Goal: Task Accomplishment & Management: Complete application form

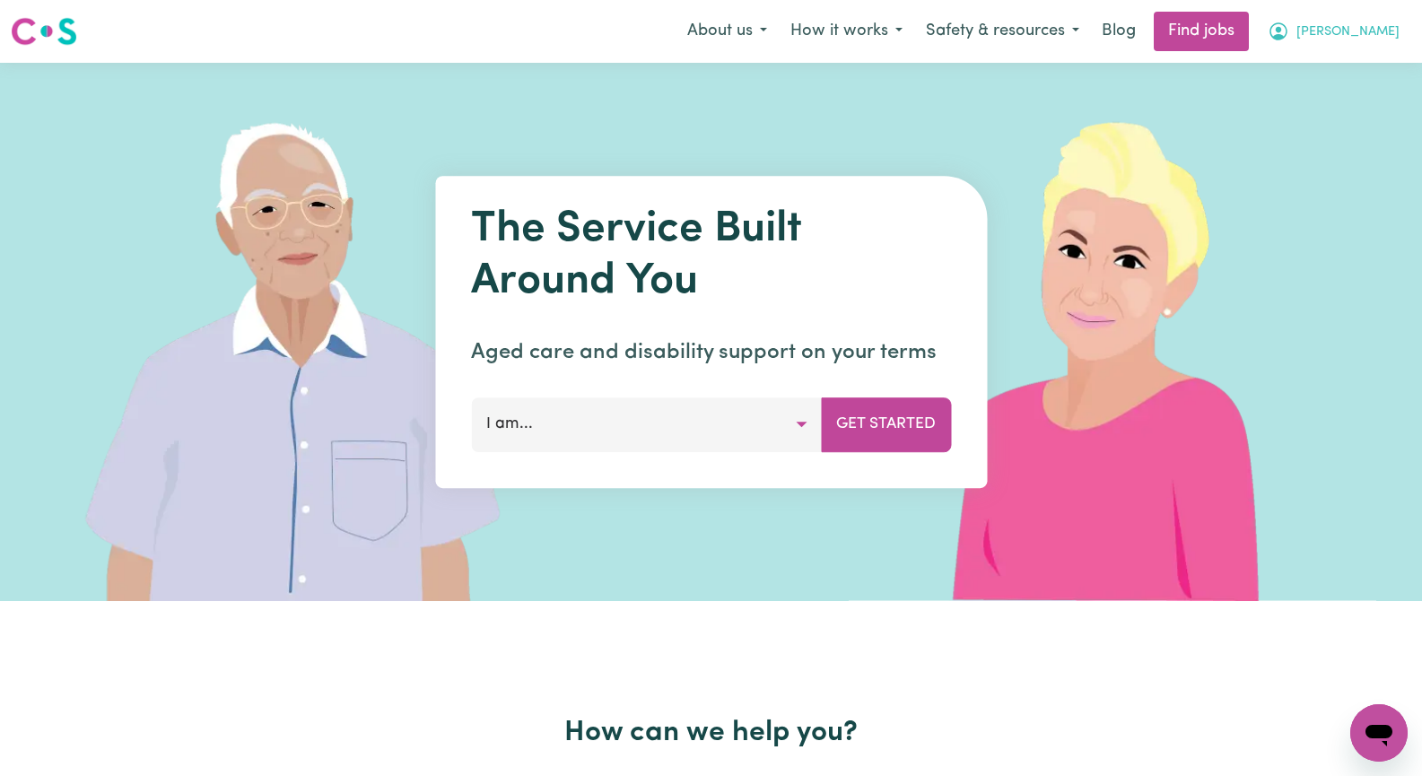
click at [1382, 24] on span "[PERSON_NAME]" at bounding box center [1348, 32] width 103 height 20
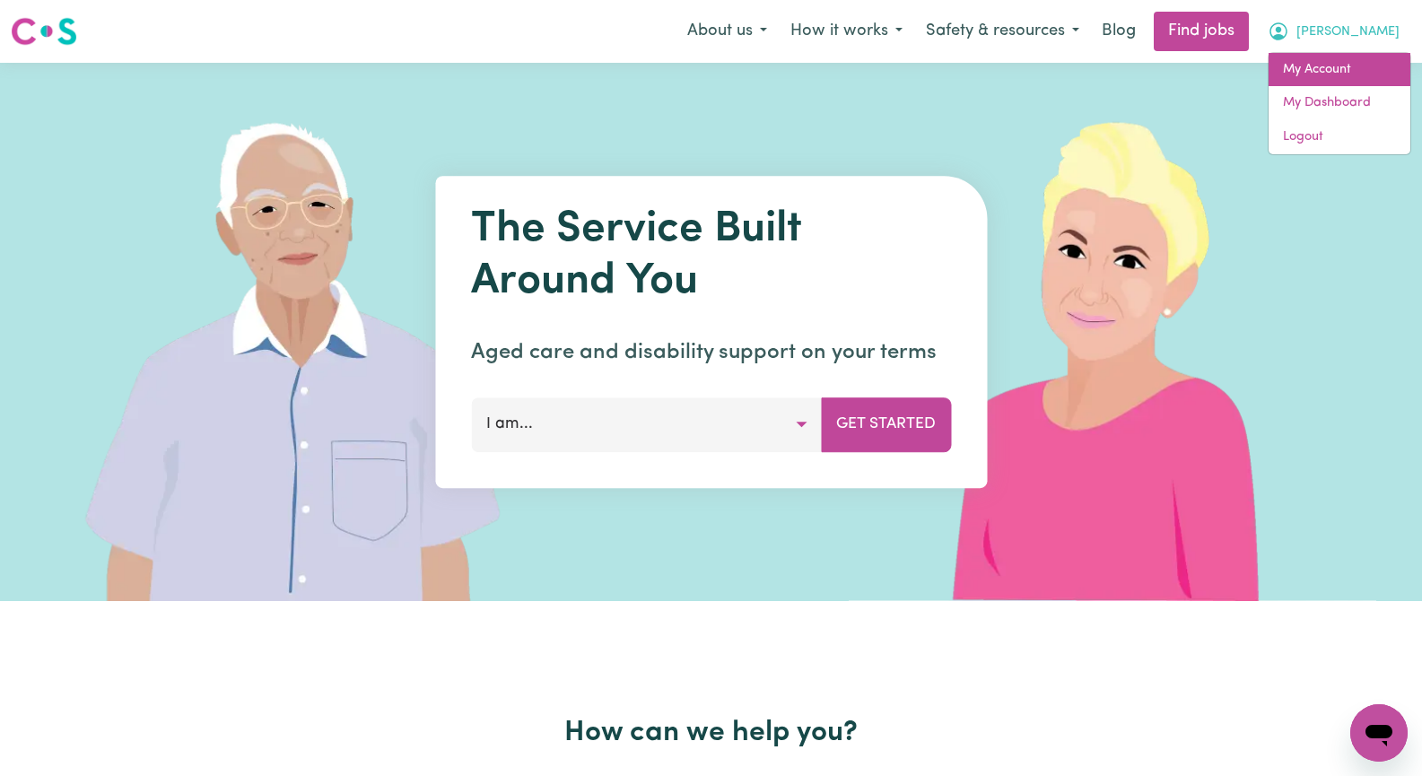
click at [1365, 68] on link "My Account" at bounding box center [1340, 70] width 142 height 34
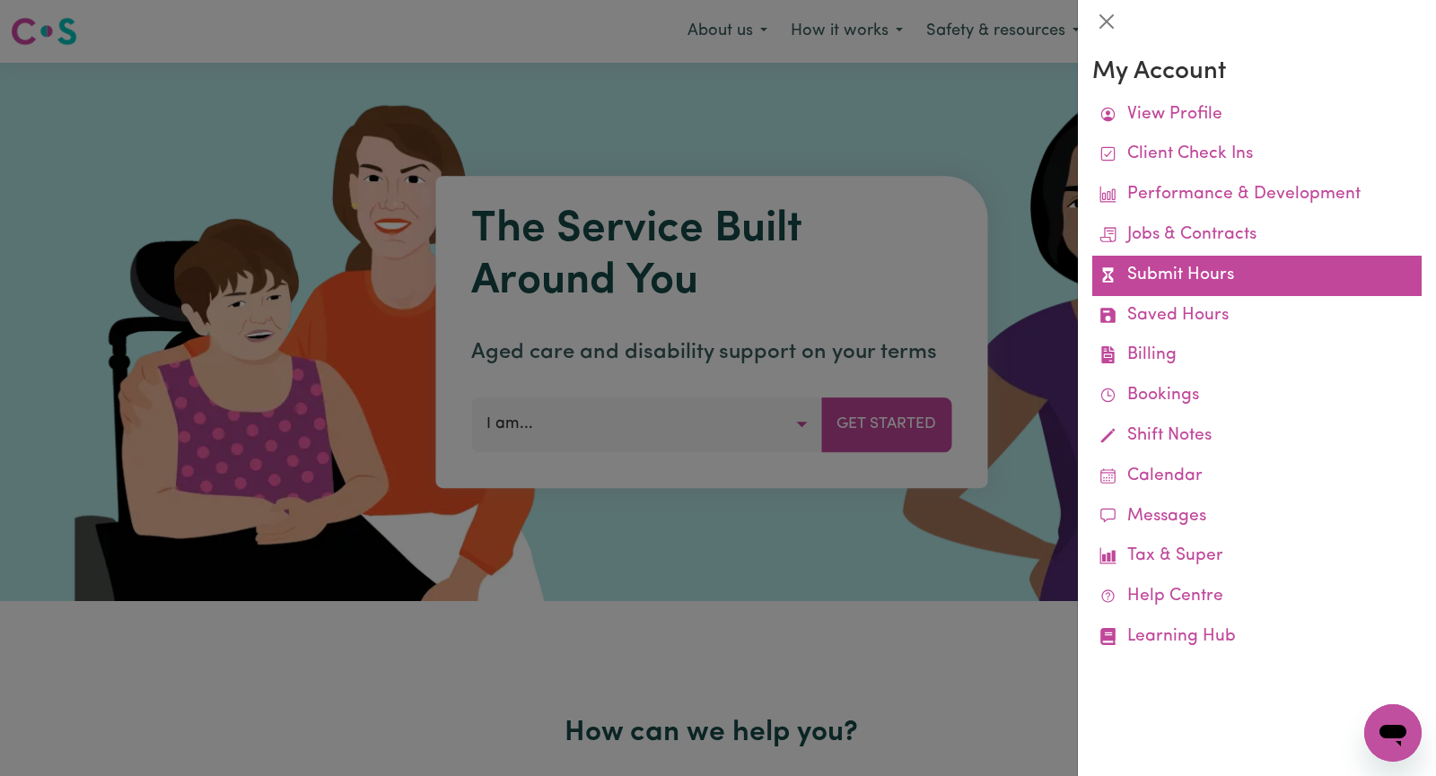
click at [1236, 283] on link "Submit Hours" at bounding box center [1256, 276] width 329 height 40
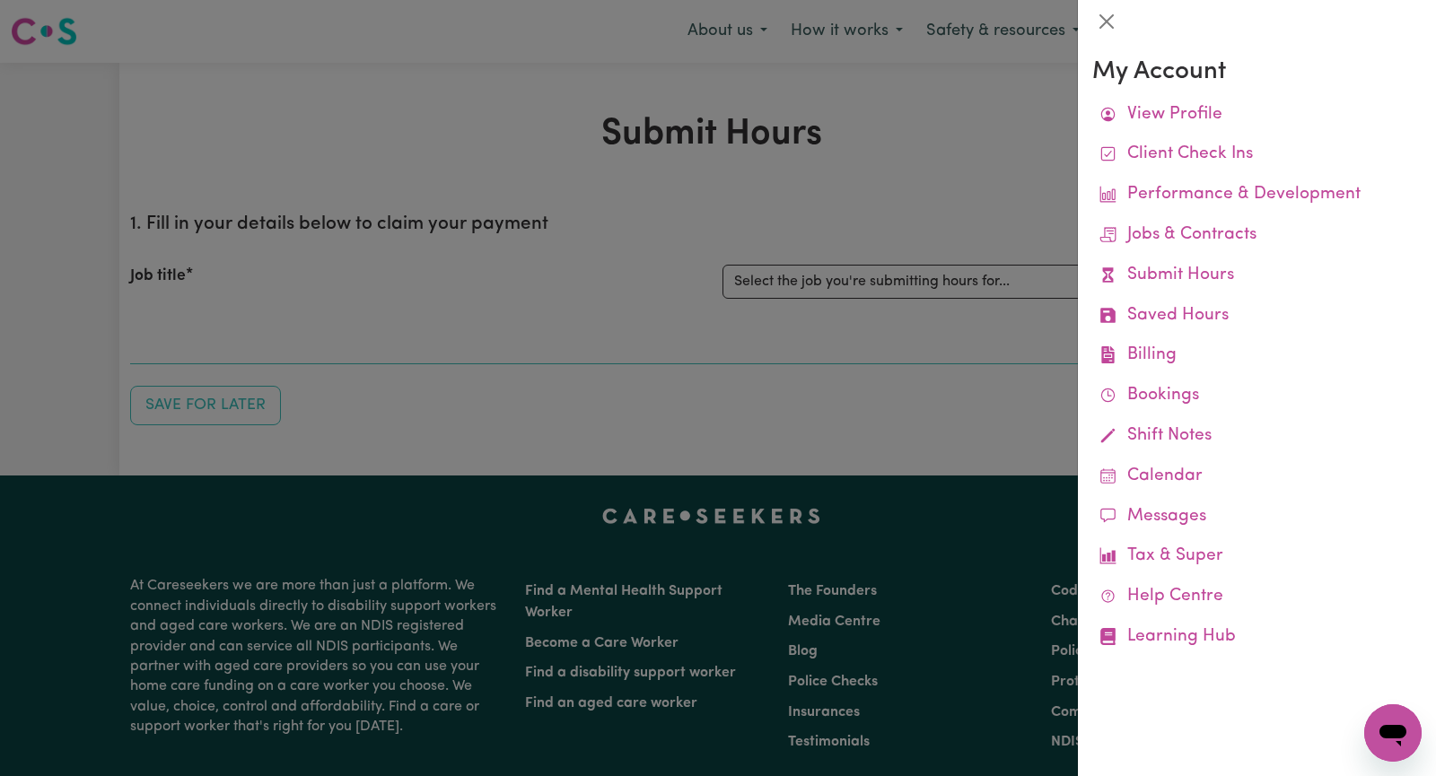
click at [952, 192] on div at bounding box center [718, 388] width 1436 height 776
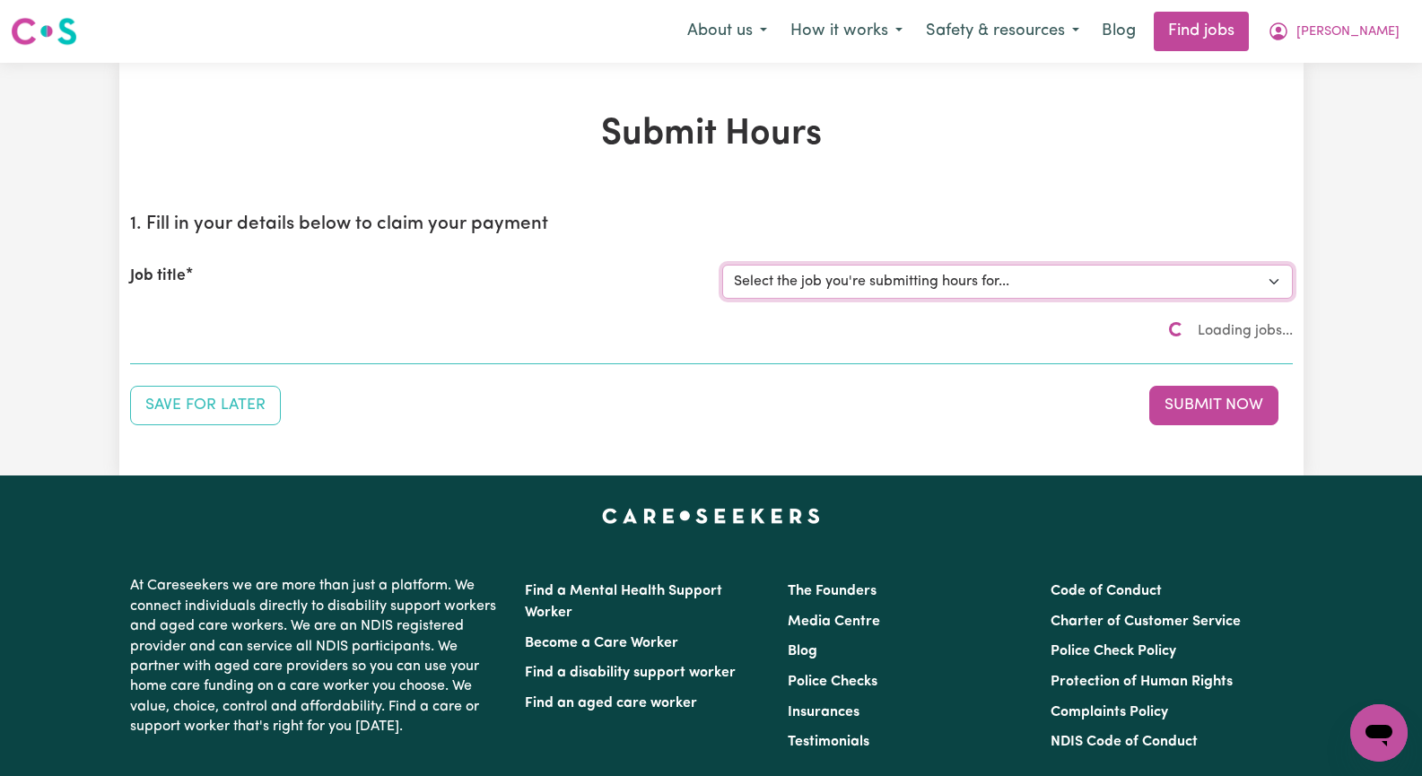
click at [1274, 282] on select "Select the job you're submitting hours for..." at bounding box center [1007, 282] width 571 height 34
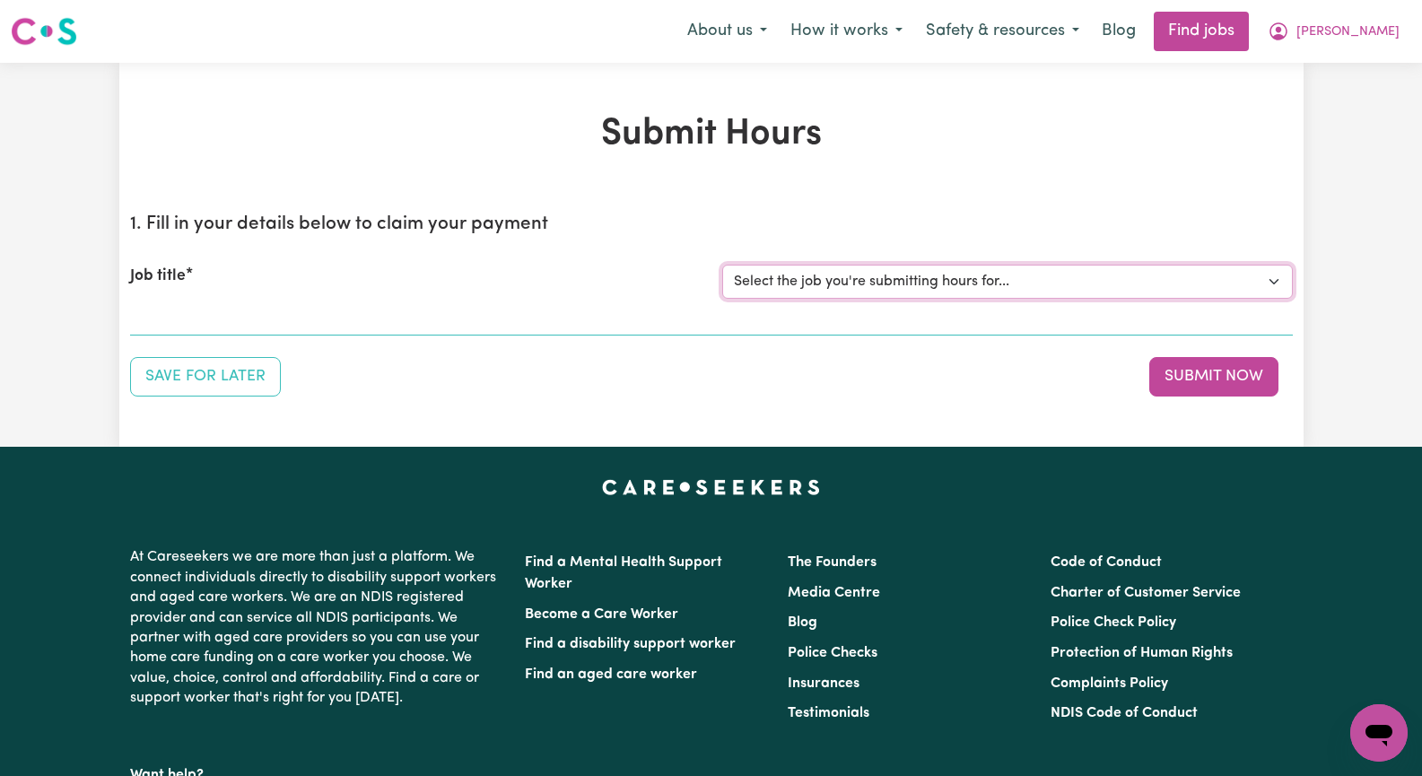
select select "13933"
click at [722, 265] on select "Select the job you're submitting hours for... [[PERSON_NAME]] Seeking Mature, P…" at bounding box center [1007, 282] width 571 height 34
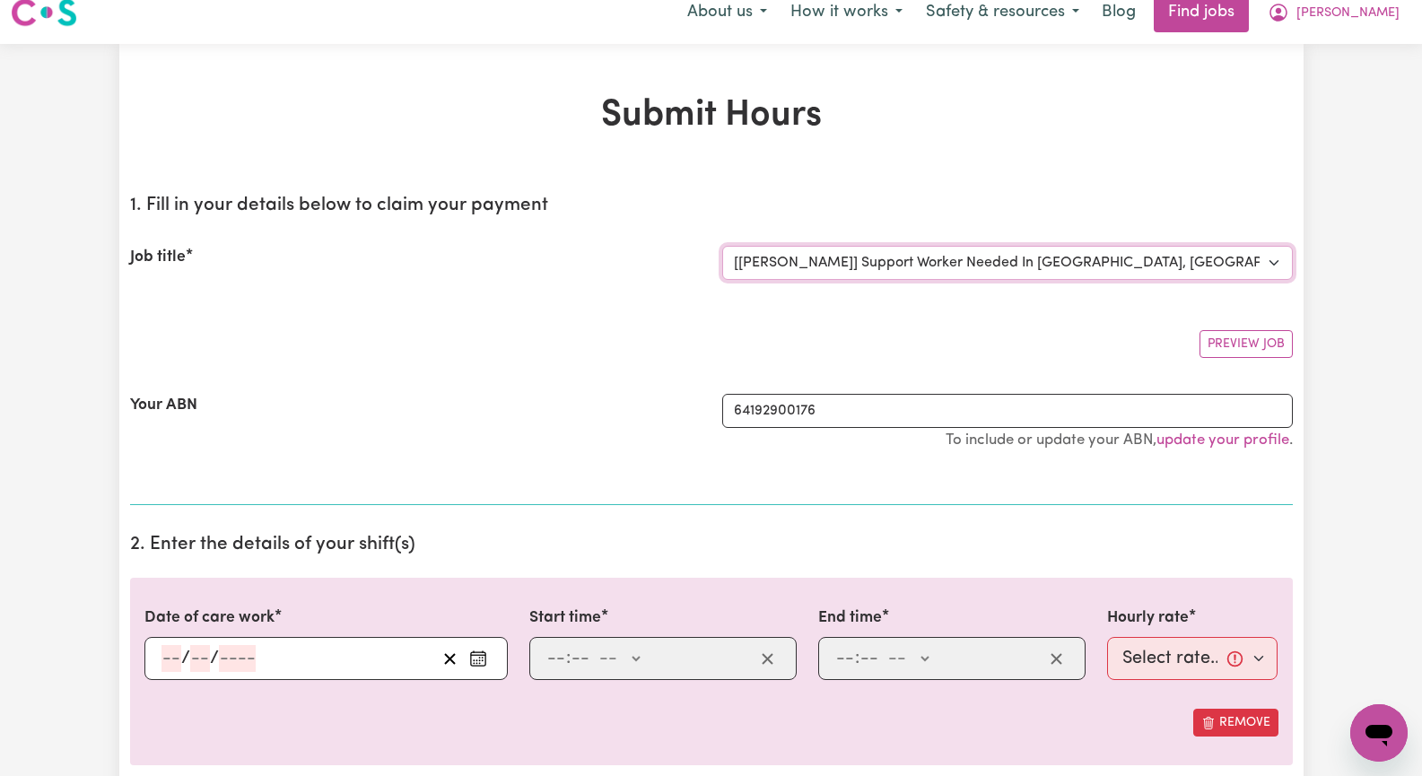
scroll to position [179, 0]
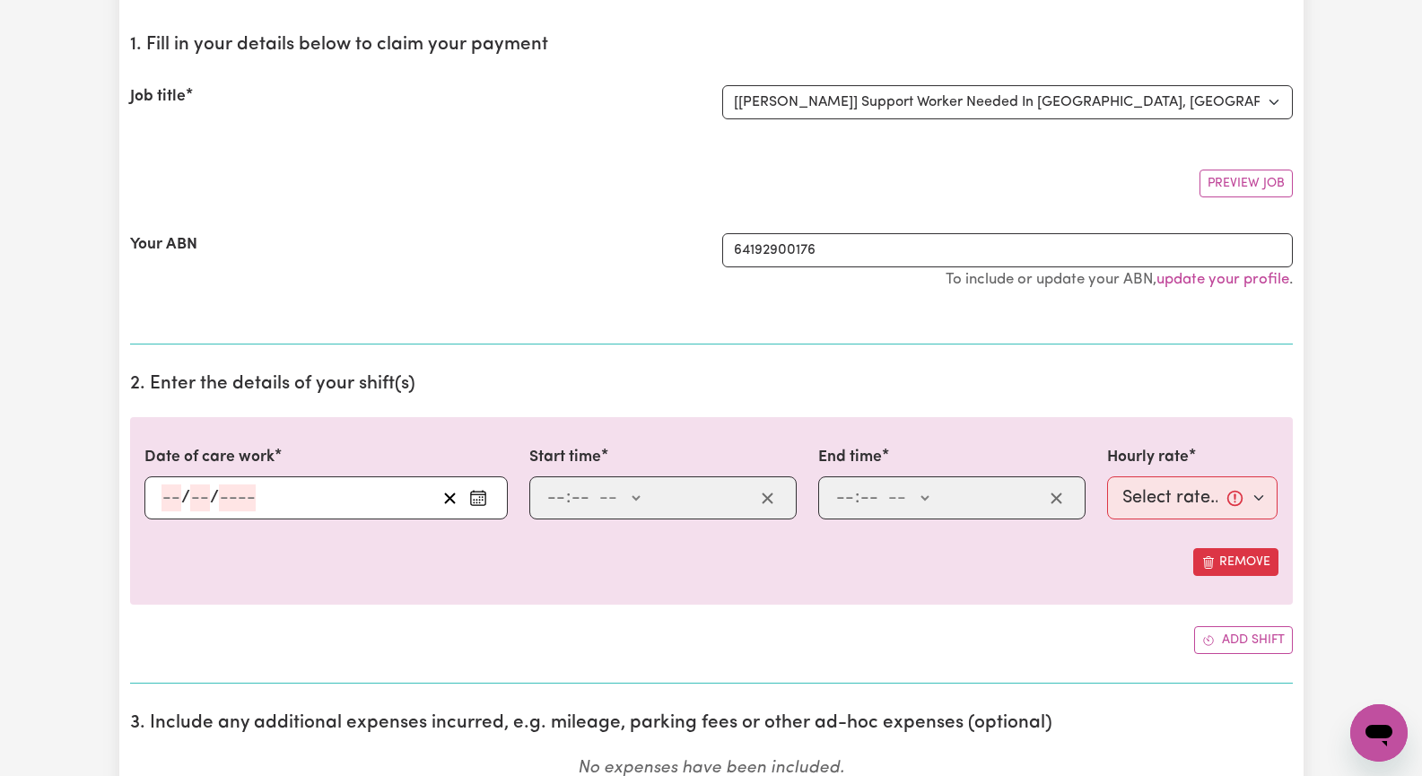
click at [478, 497] on icon "Enter the date of care work" at bounding box center [478, 498] width 18 height 18
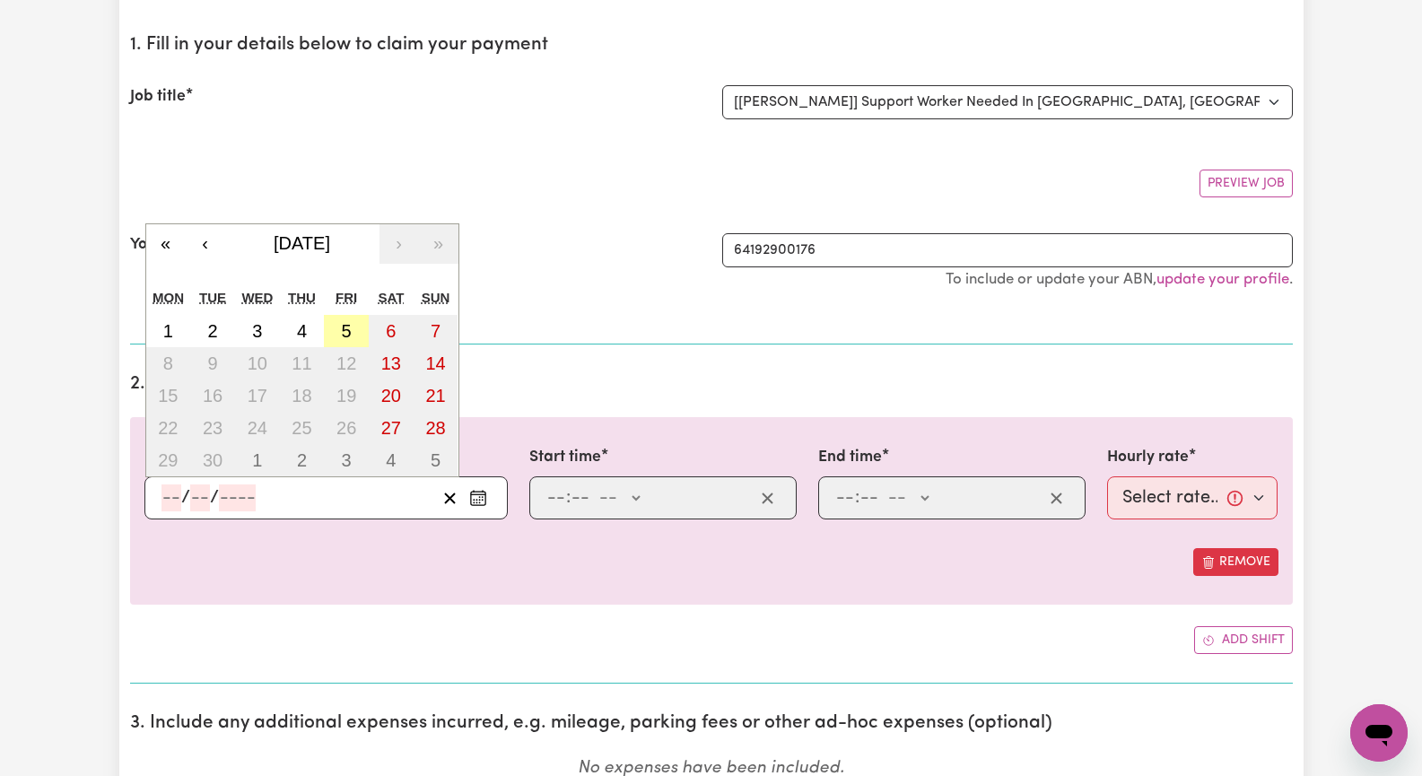
click at [354, 328] on button "5" at bounding box center [346, 331] width 45 height 32
type input "[DATE]"
type input "5"
type input "9"
type input "2025"
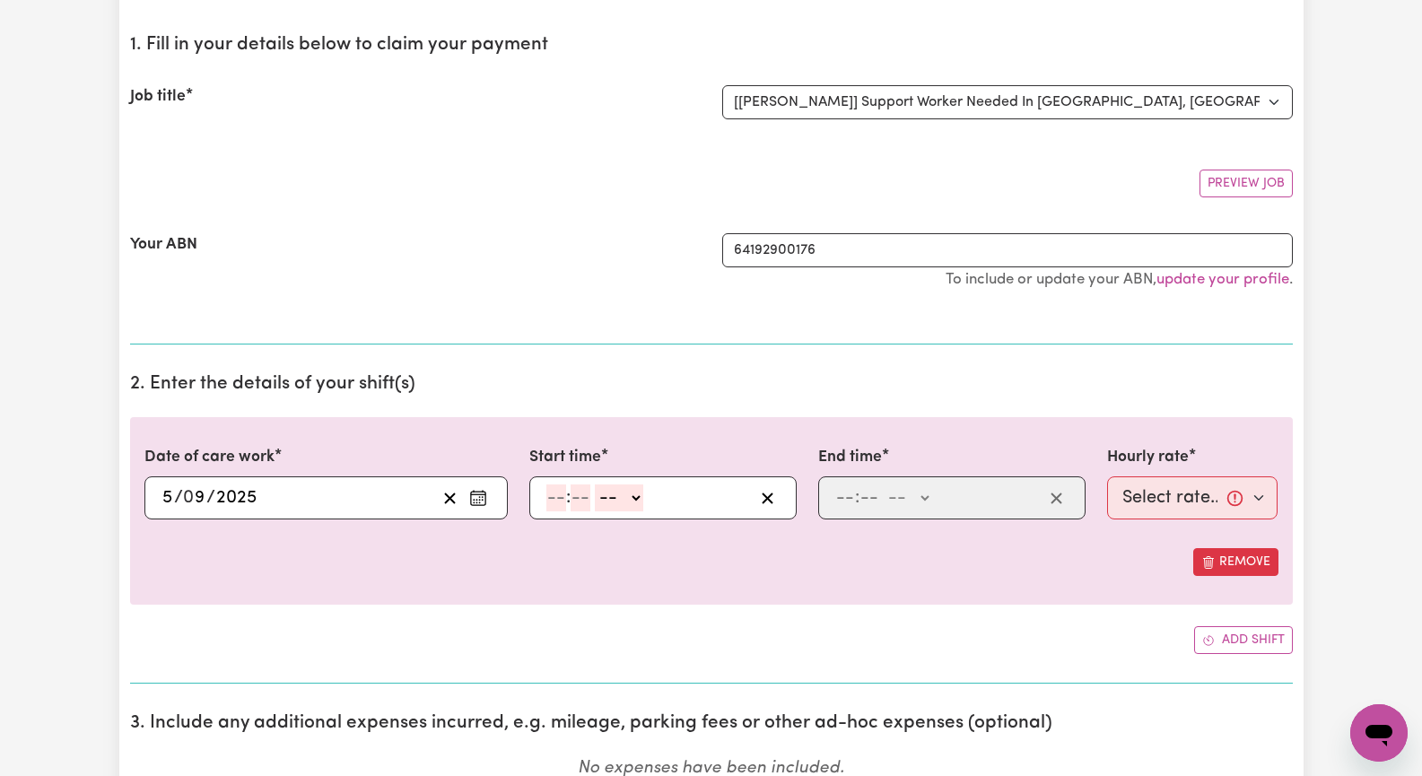
drag, startPoint x: 550, startPoint y: 498, endPoint x: 623, endPoint y: 498, distance: 72.7
click at [556, 496] on input "number" at bounding box center [557, 498] width 20 height 27
type input "2"
type input "00"
click at [634, 496] on select "-- AM PM" at bounding box center [615, 498] width 48 height 27
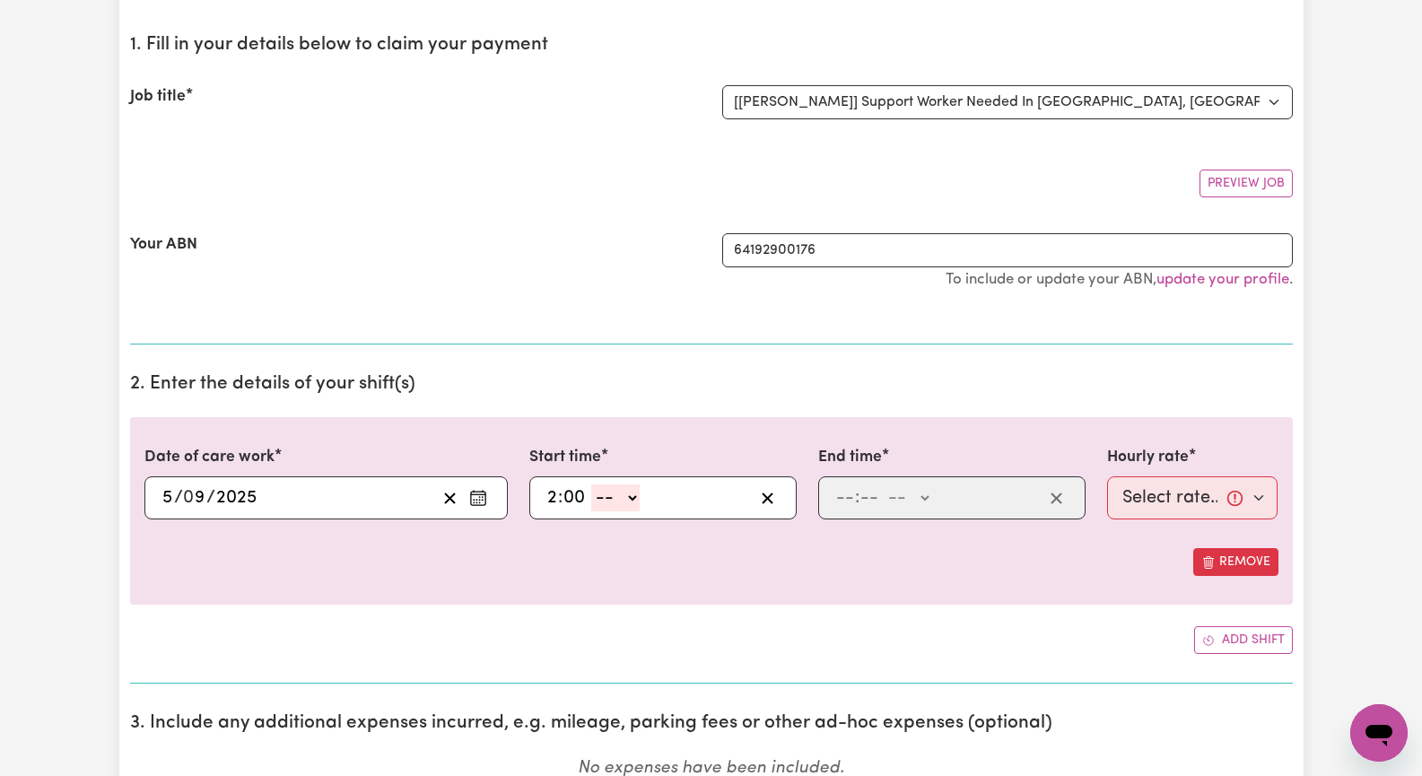
select select "pm"
click at [591, 485] on select "-- AM PM" at bounding box center [615, 498] width 48 height 27
type input "14:00"
type input "0"
click at [837, 500] on input "number" at bounding box center [845, 498] width 20 height 27
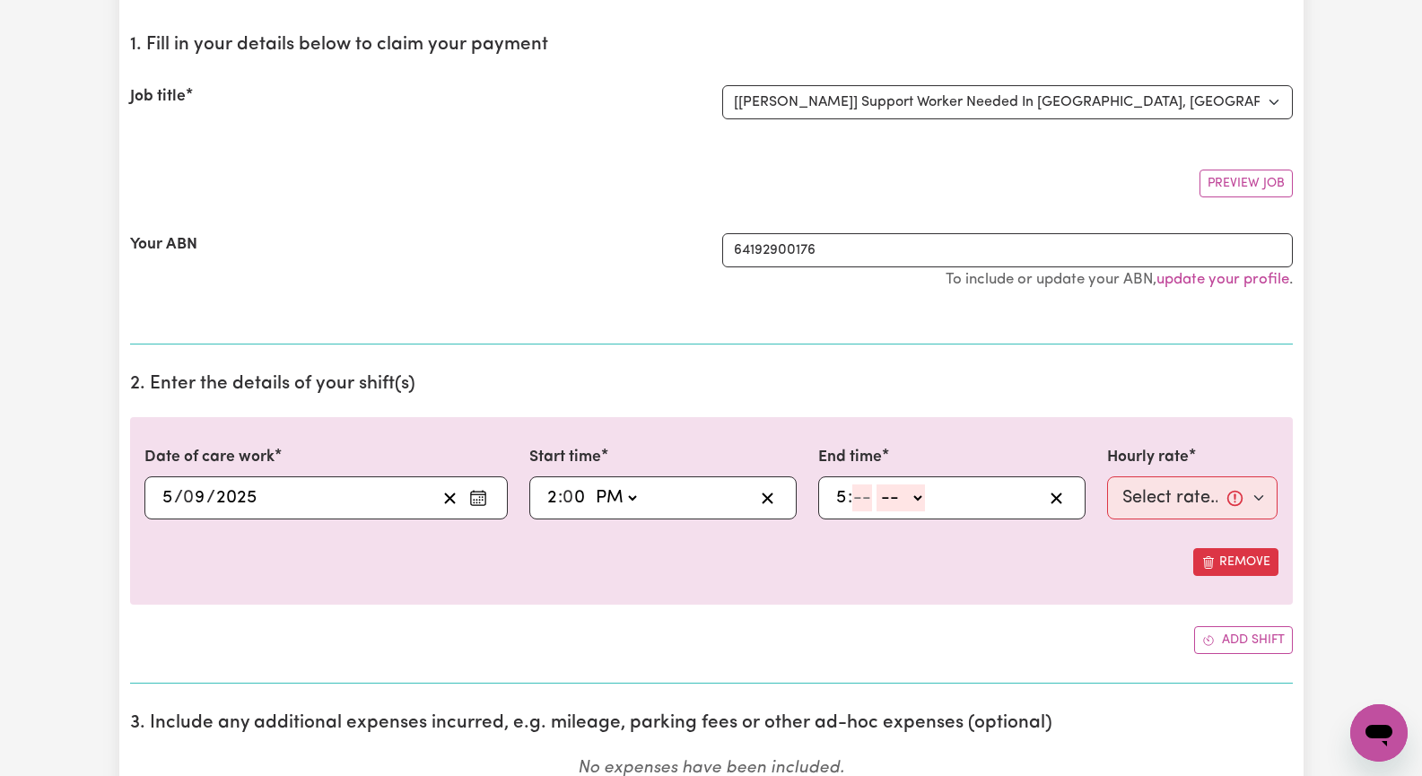
type input "5"
type input "0"
click at [923, 498] on select "-- AM PM" at bounding box center [905, 498] width 48 height 27
select select "pm"
click at [881, 485] on select "-- AM PM" at bounding box center [905, 498] width 48 height 27
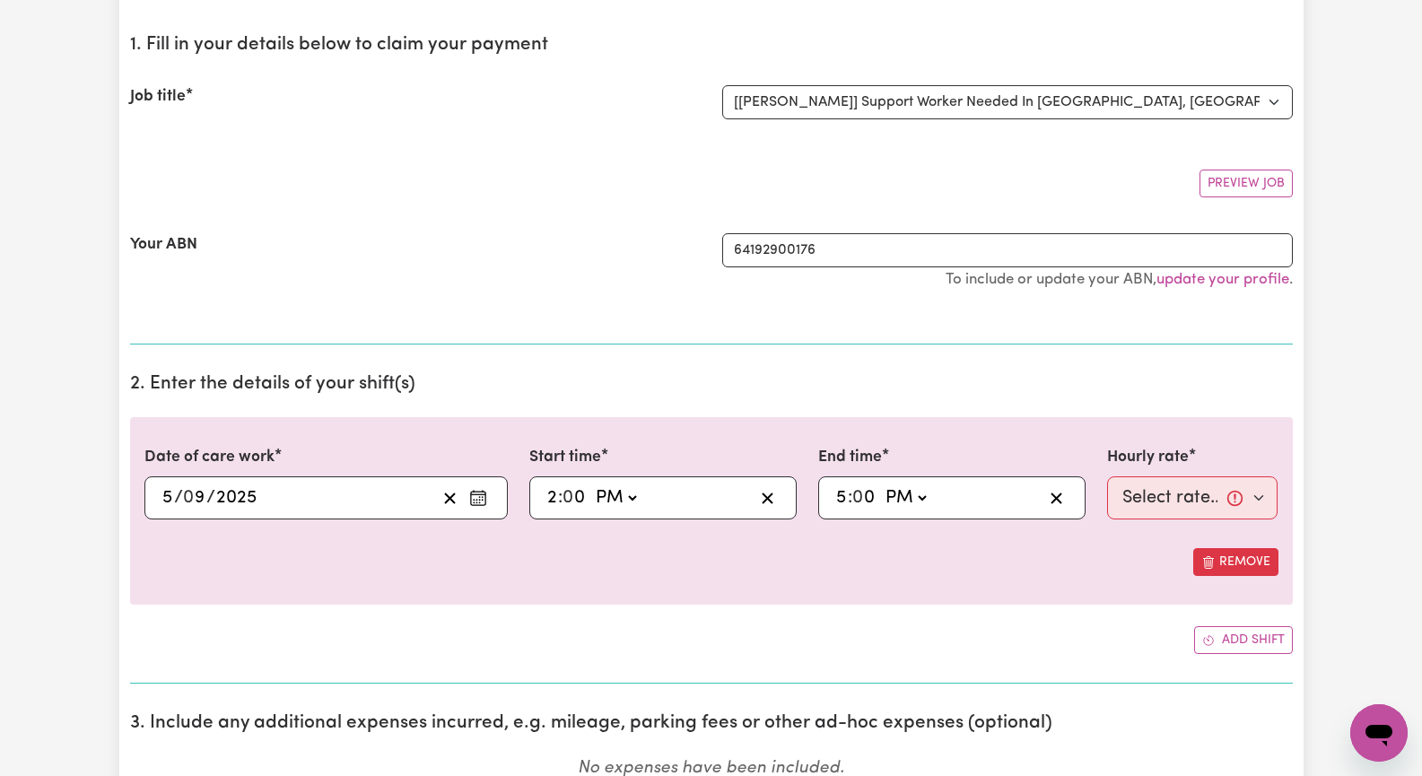
type input "17:00"
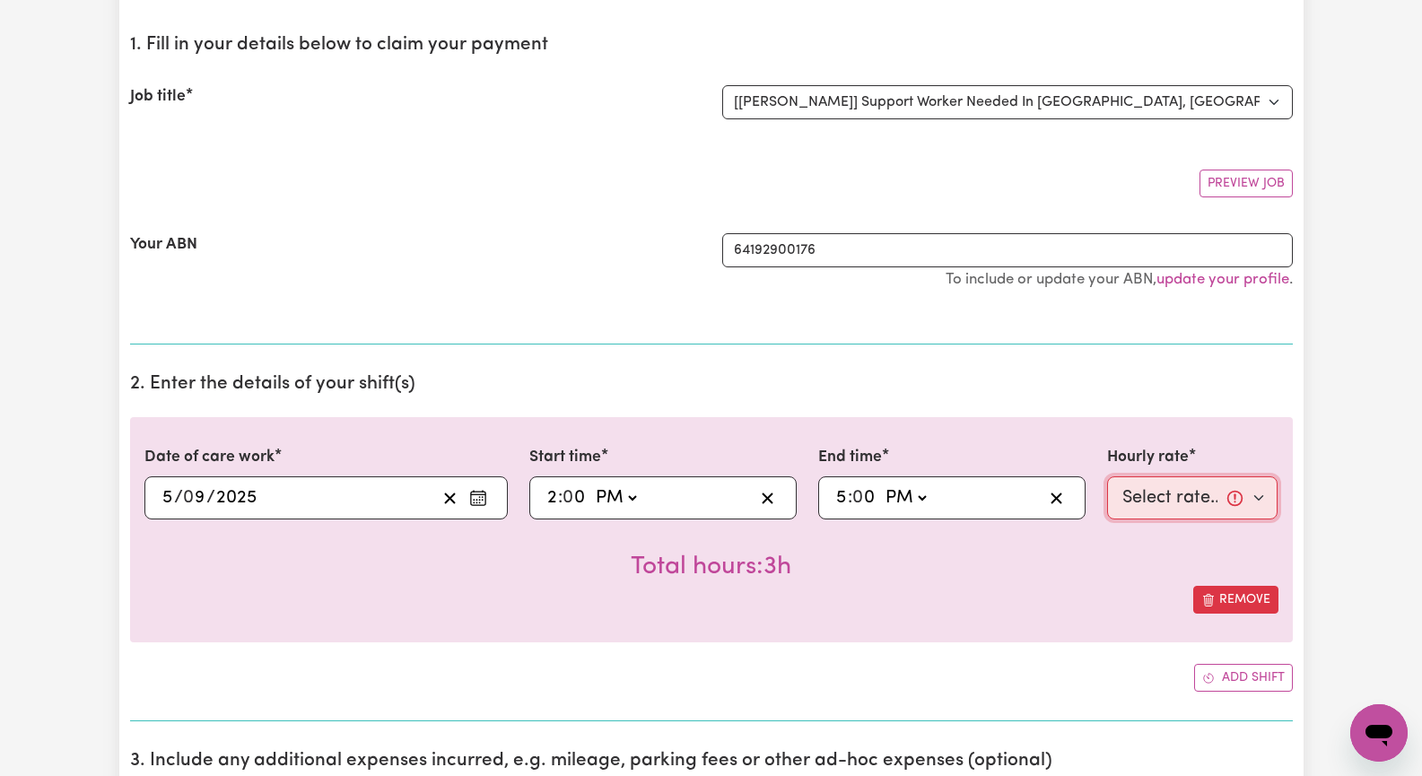
click at [1257, 501] on select "Select rate... $60.00 (Weekday) $90.00 ([DATE])" at bounding box center [1192, 498] width 171 height 43
select select "60-Weekday"
click at [1107, 477] on select "Select rate... $60.00 (Weekday) $90.00 ([DATE])" at bounding box center [1192, 498] width 171 height 43
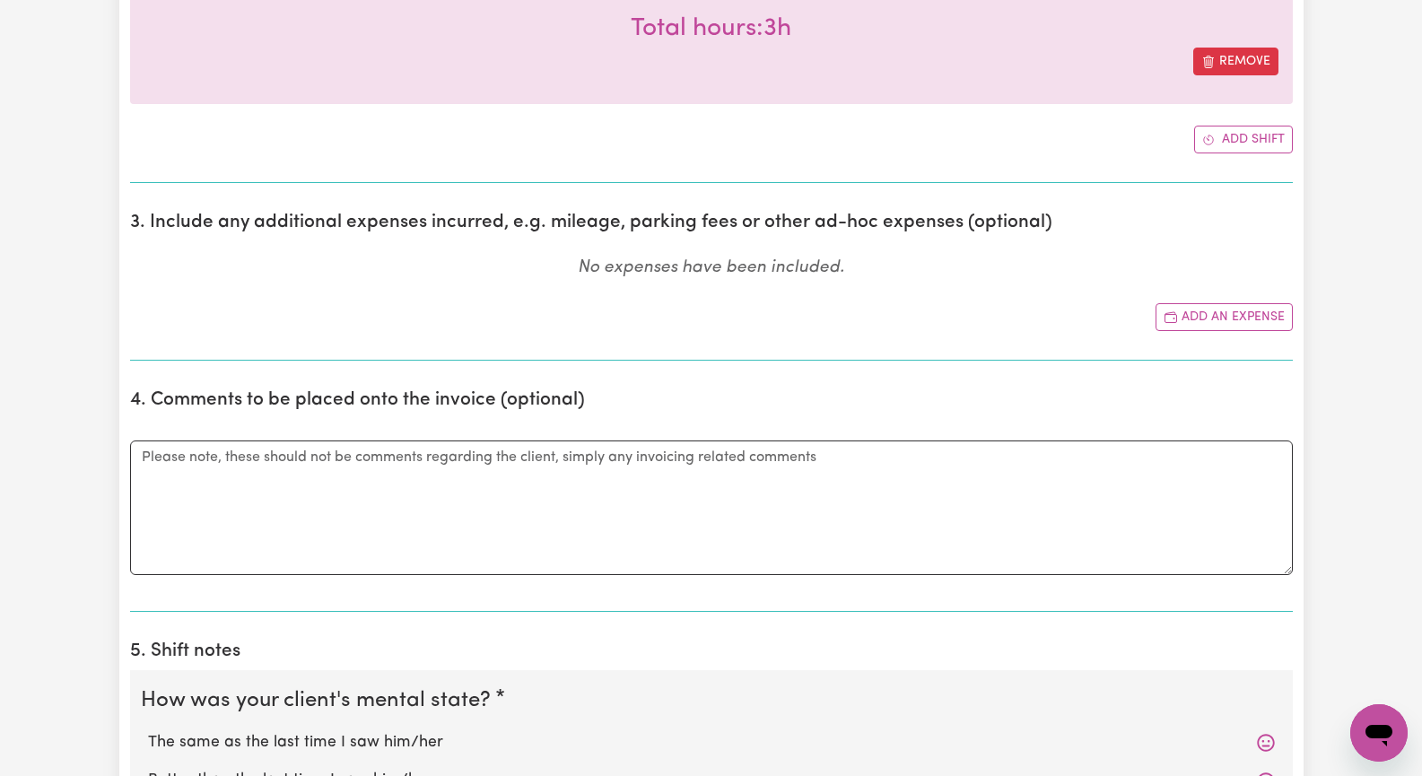
scroll to position [897, 0]
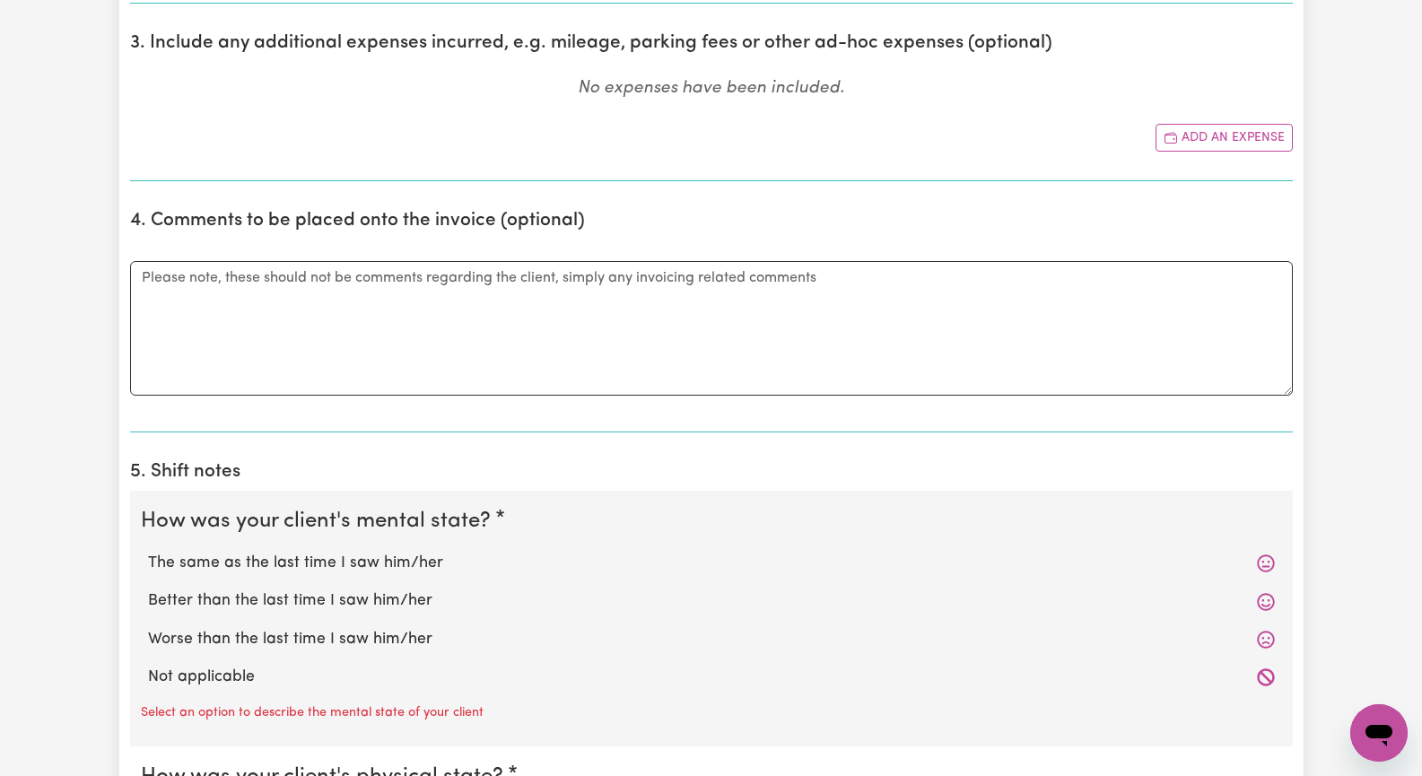
click at [436, 562] on label "The same as the last time I saw him/her" at bounding box center [711, 563] width 1127 height 23
click at [148, 552] on input "The same as the last time I saw him/her" at bounding box center [147, 551] width 1 height 1
radio input "true"
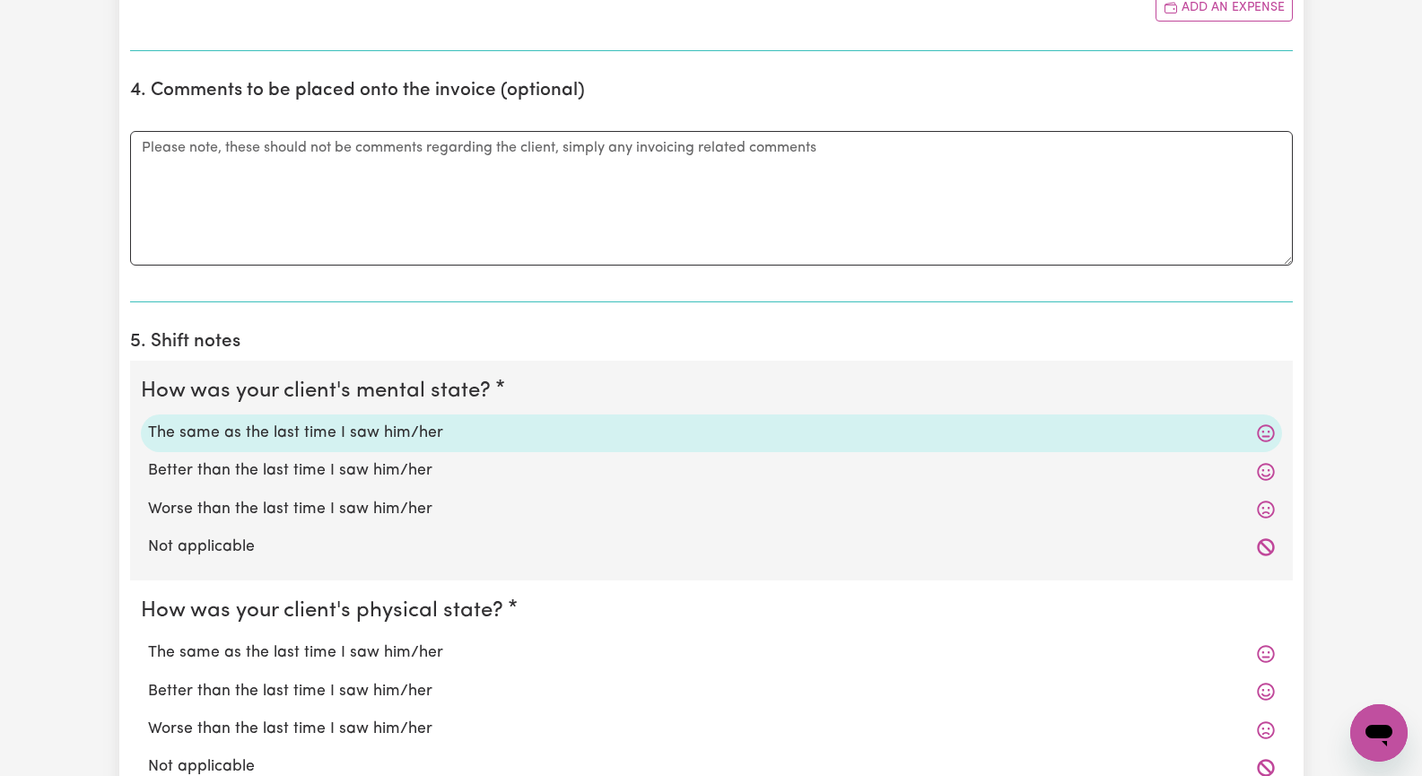
scroll to position [1077, 0]
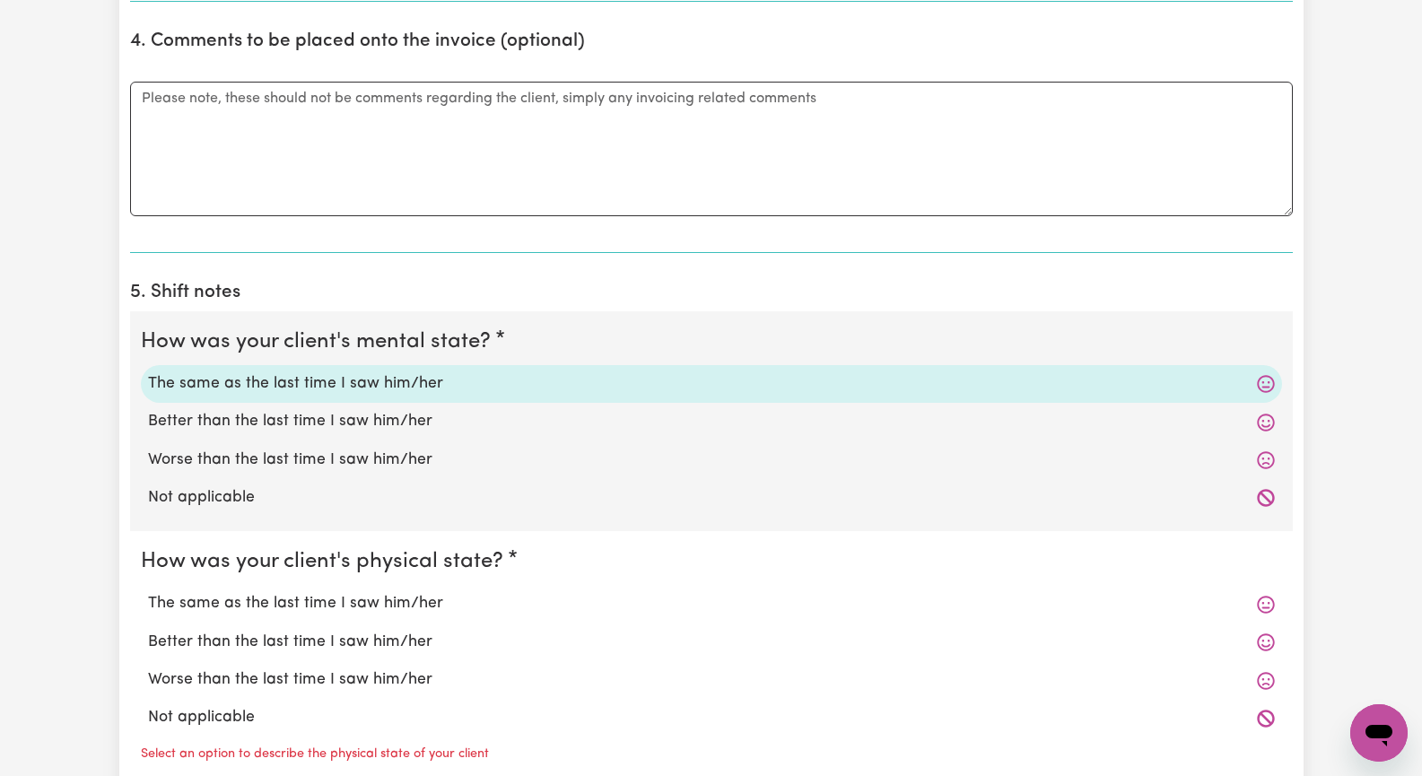
click at [419, 607] on label "The same as the last time I saw him/her" at bounding box center [711, 603] width 1127 height 23
click at [148, 592] on input "The same as the last time I saw him/her" at bounding box center [147, 591] width 1 height 1
radio input "true"
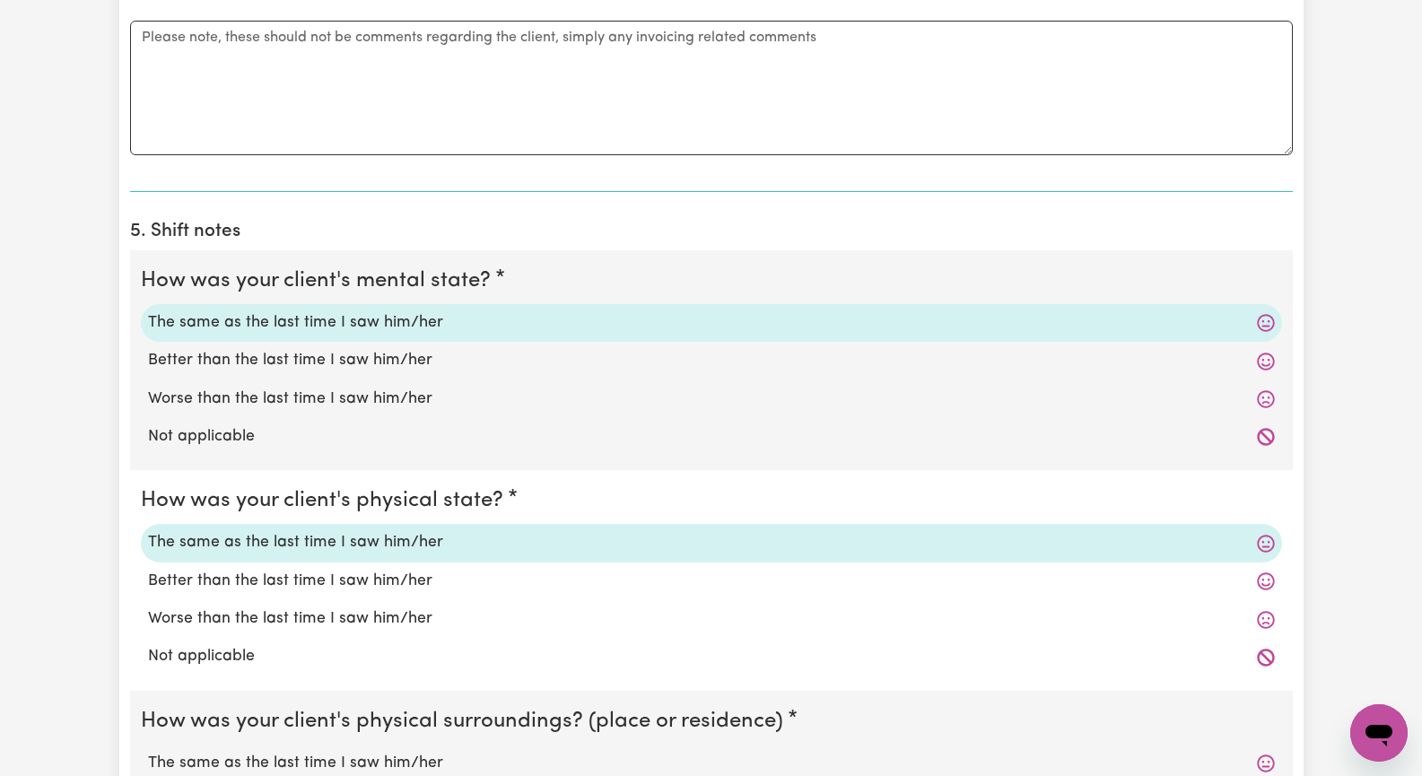
scroll to position [1346, 0]
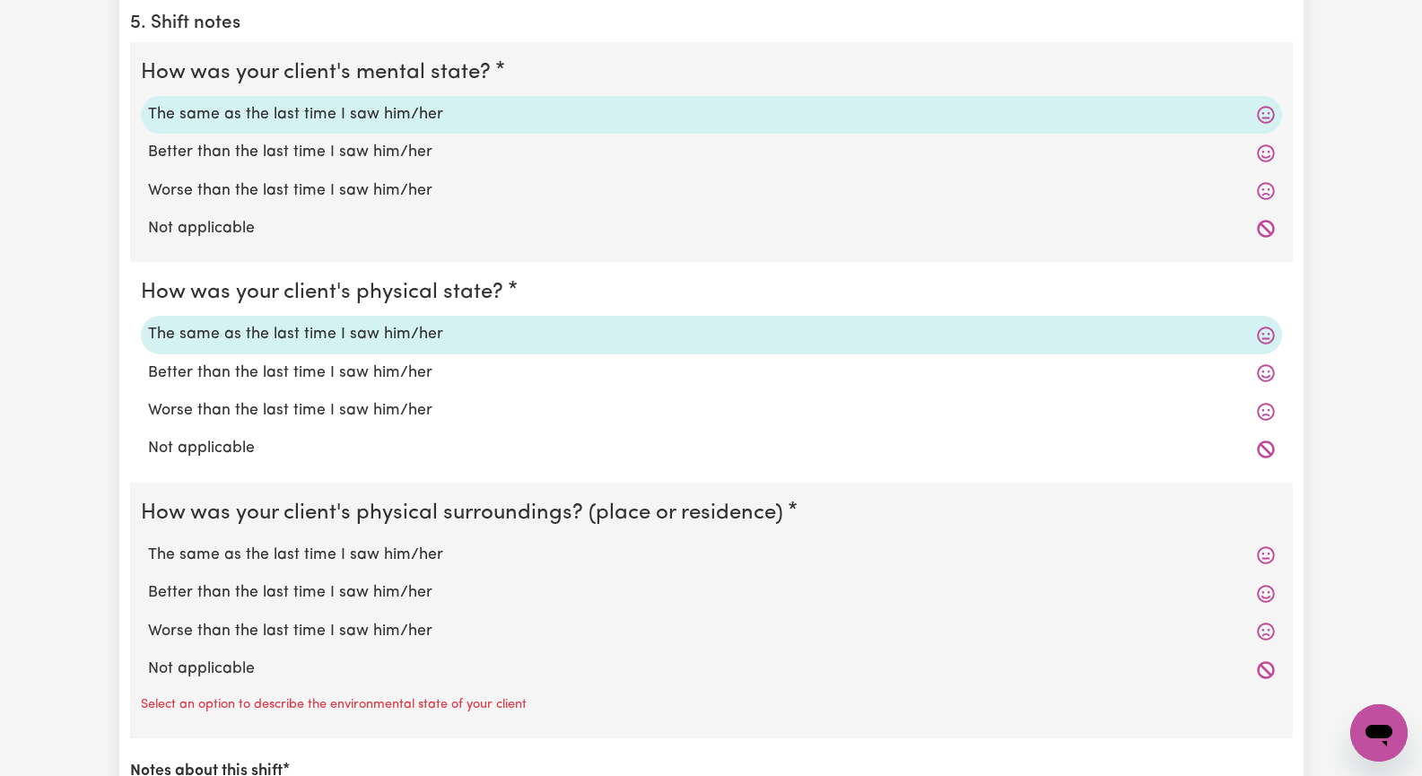
click at [448, 566] on label "The same as the last time I saw him/her" at bounding box center [711, 555] width 1127 height 23
click at [148, 544] on input "The same as the last time I saw him/her" at bounding box center [147, 543] width 1 height 1
radio input "true"
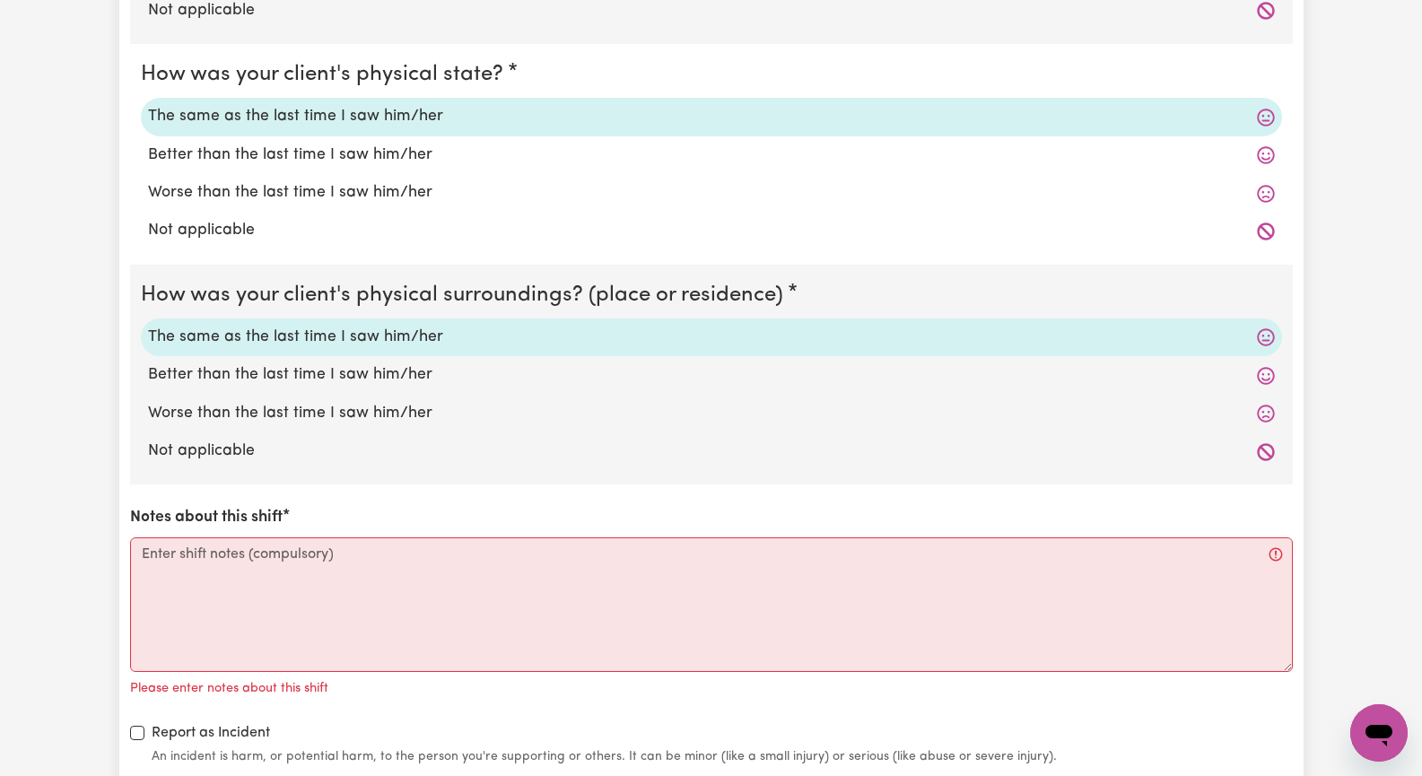
scroll to position [1615, 0]
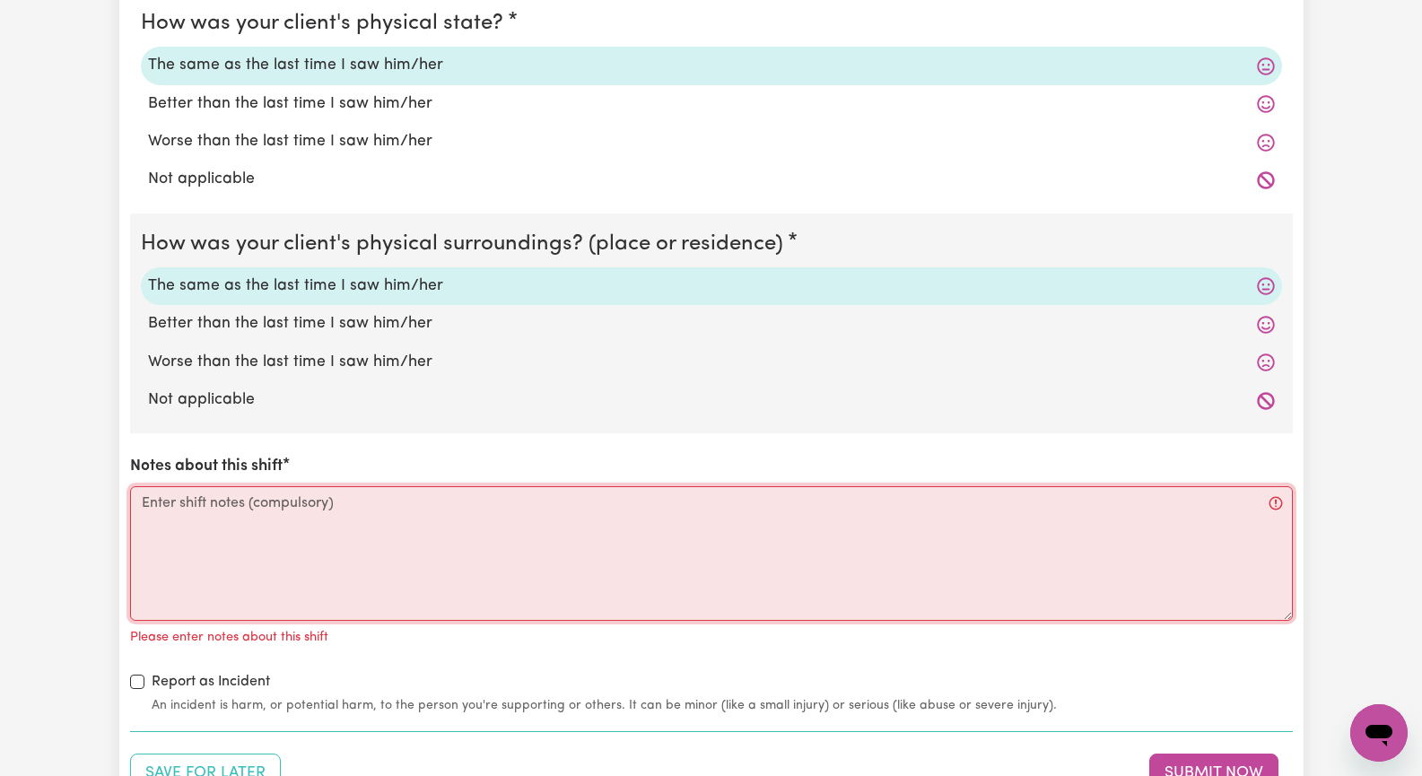
click at [326, 558] on textarea "Notes about this shift" at bounding box center [711, 553] width 1163 height 135
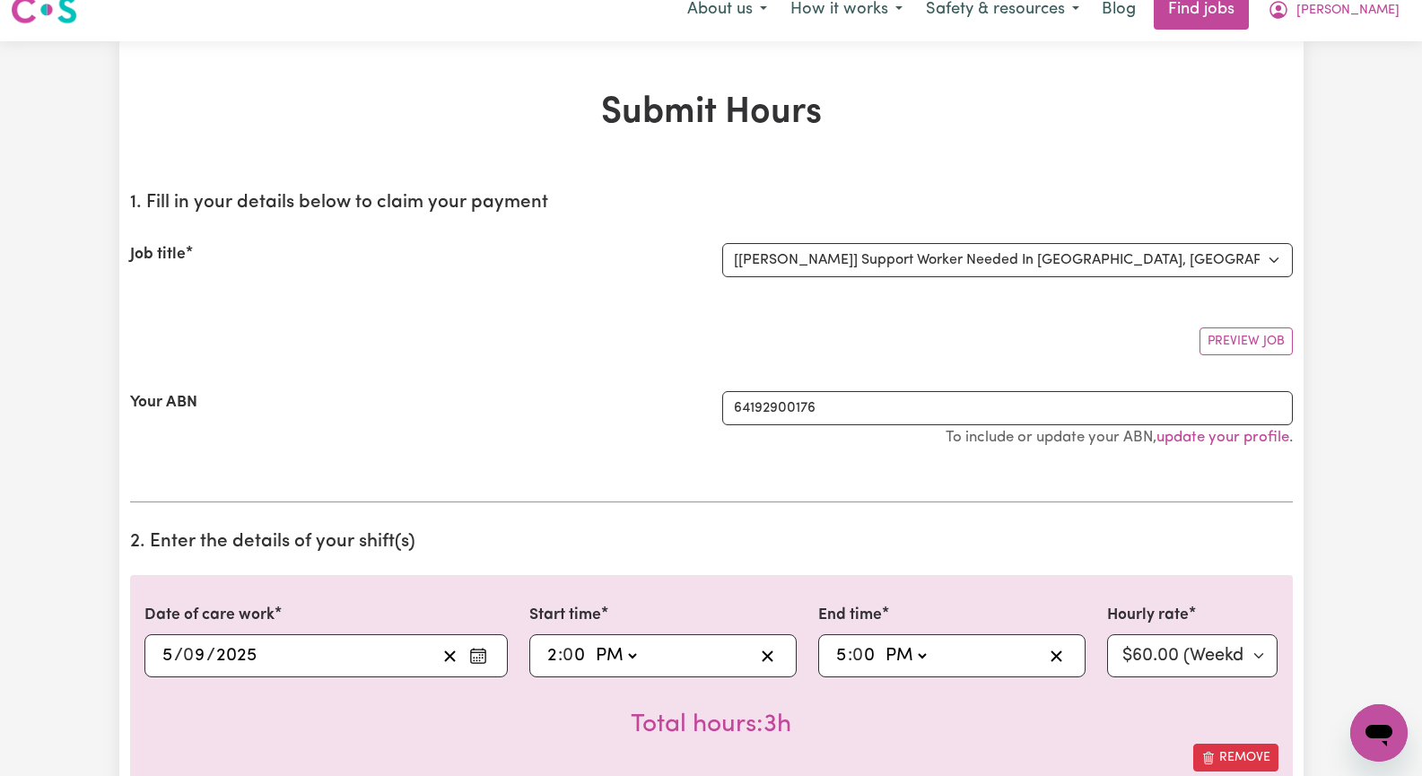
scroll to position [0, 0]
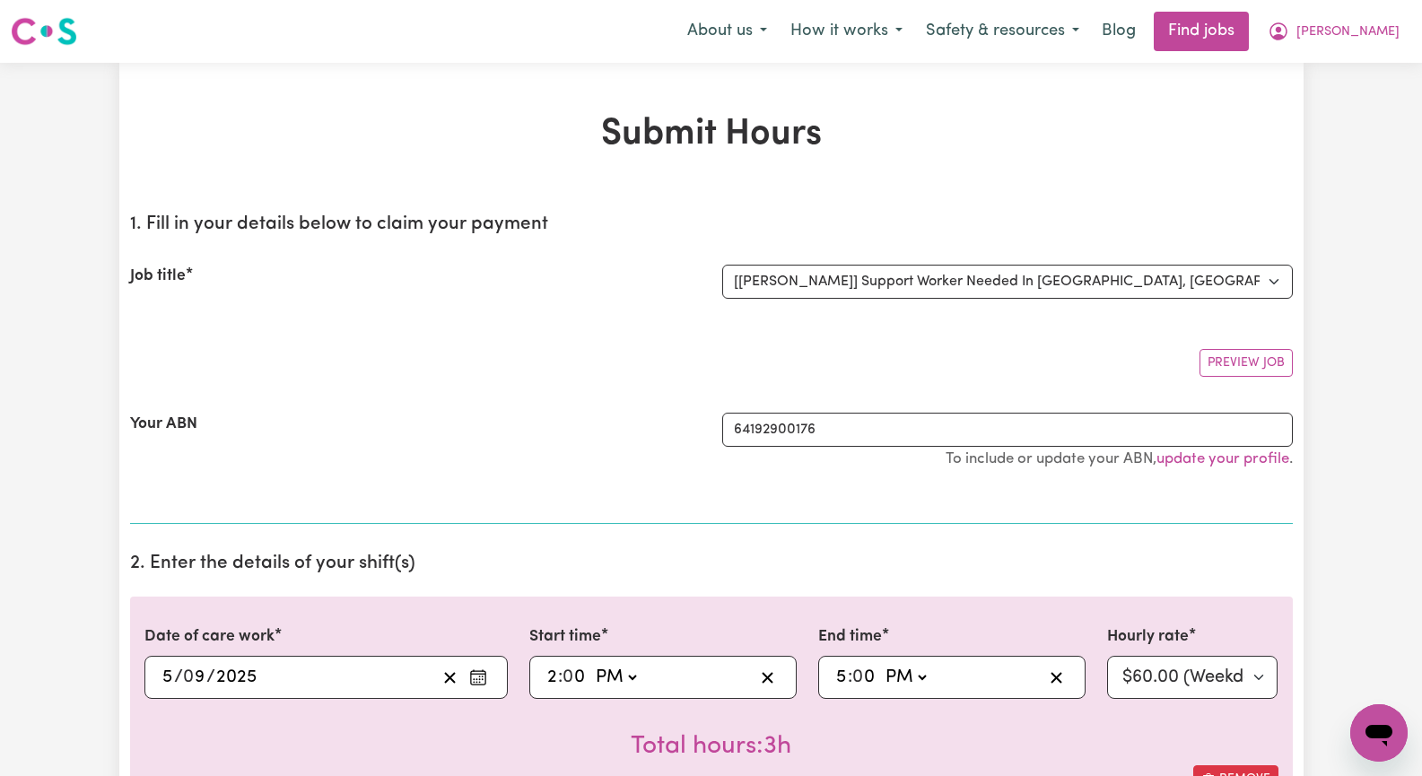
type textarea "We worked on [PERSON_NAME]'s finance assignment for TAFE."
click at [1278, 283] on select "Select the job you're submitting hours for... [[PERSON_NAME]] Seeking Mature, P…" at bounding box center [1007, 282] width 571 height 34
click at [722, 265] on select "Select the job you're submitting hours for... [[PERSON_NAME]] Seeking Mature, P…" at bounding box center [1007, 282] width 571 height 34
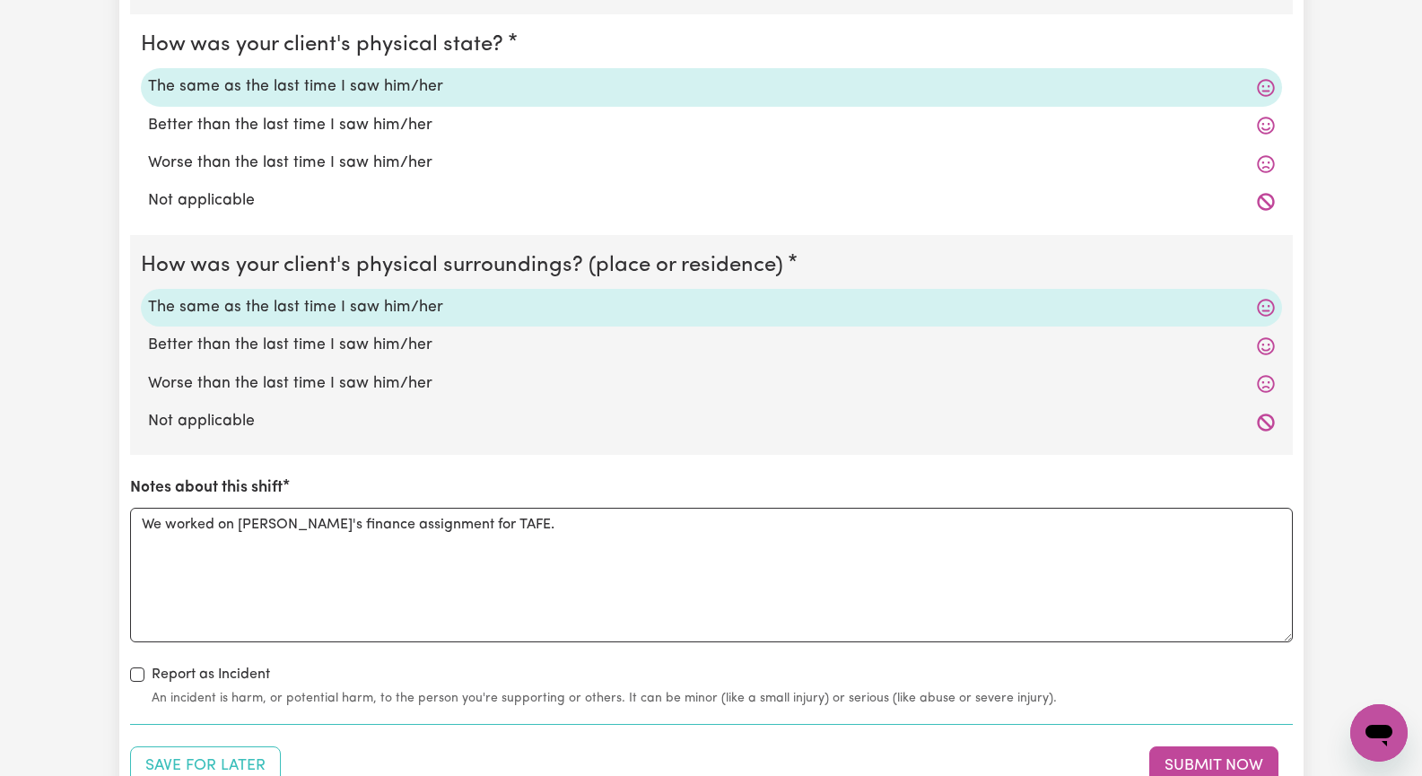
scroll to position [1615, 0]
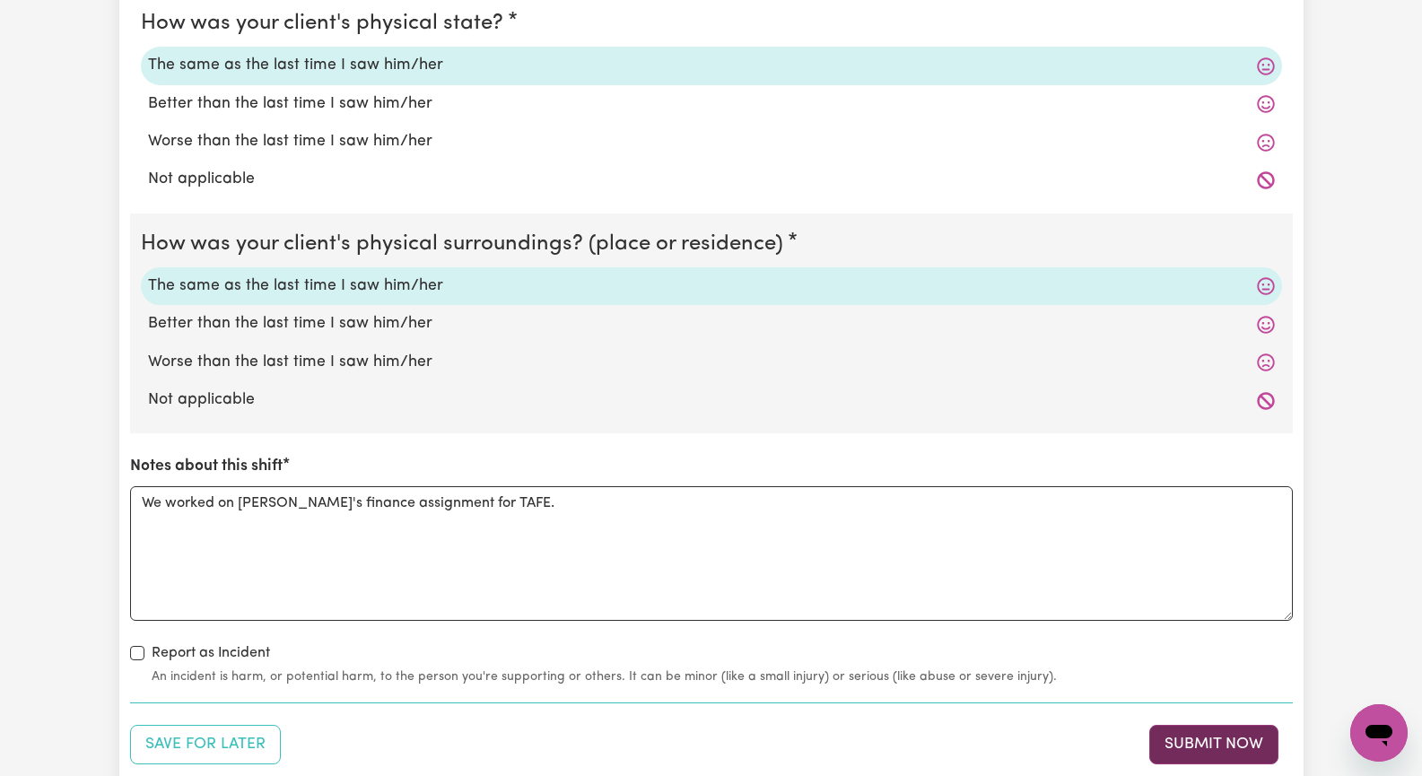
click at [1207, 748] on button "Submit Now" at bounding box center [1214, 744] width 129 height 39
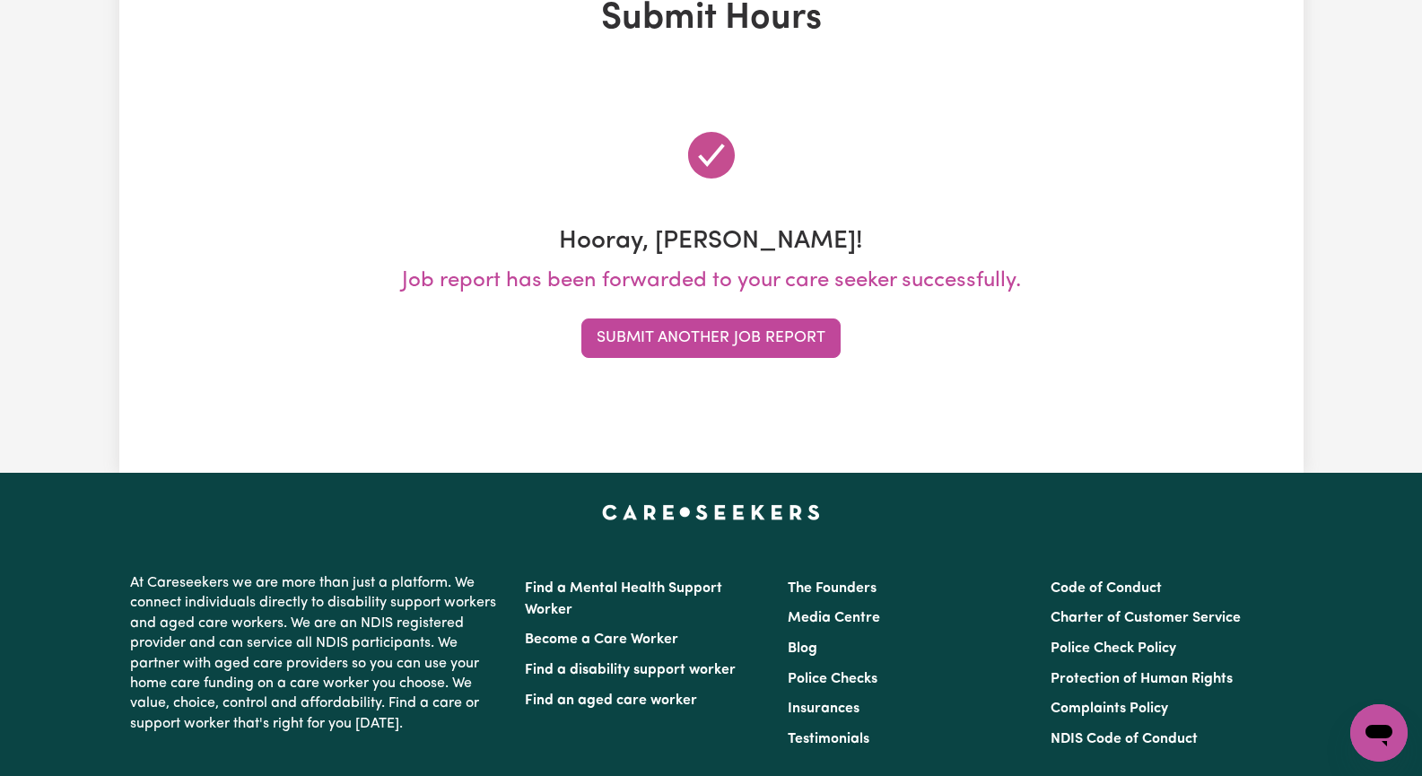
scroll to position [0, 0]
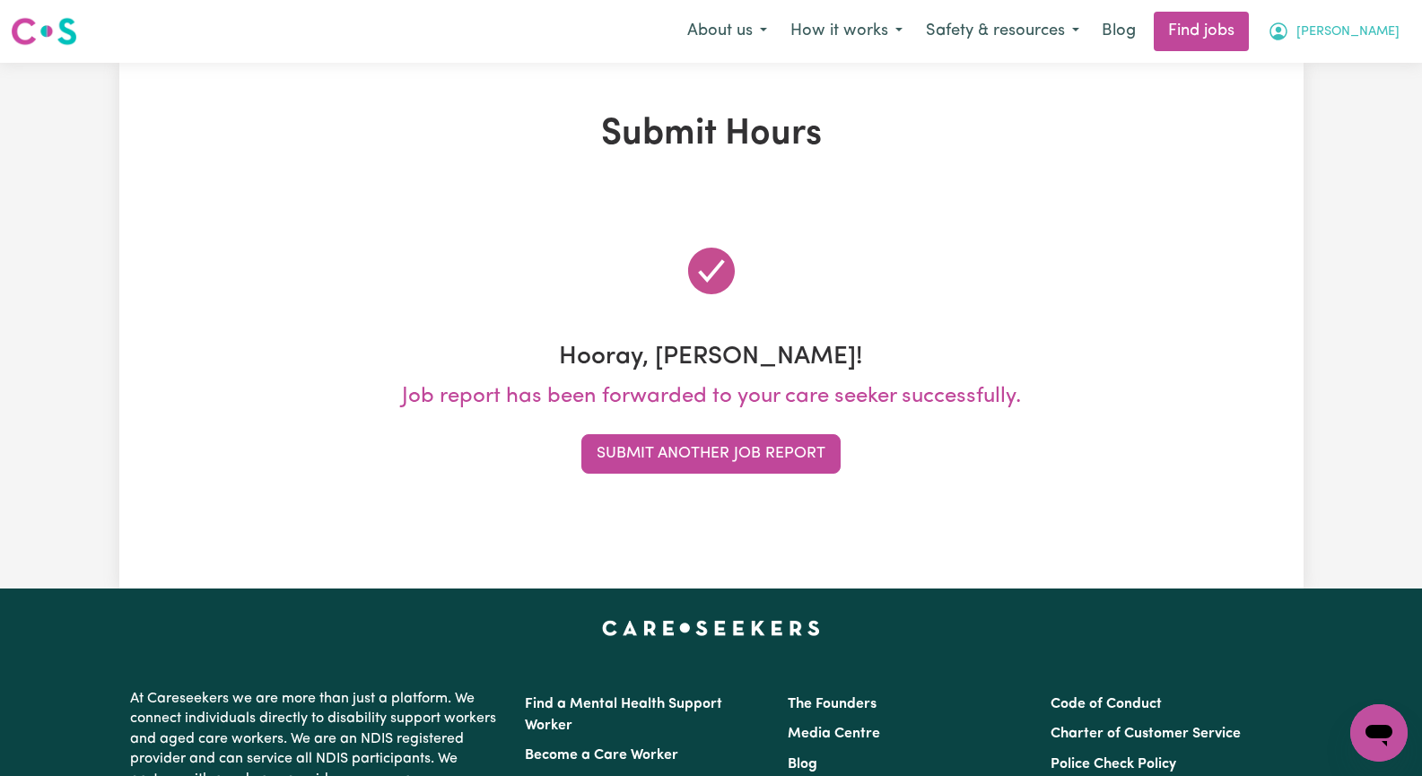
click at [1373, 32] on span "[PERSON_NAME]" at bounding box center [1348, 32] width 103 height 20
click at [1341, 143] on link "Logout" at bounding box center [1340, 137] width 142 height 34
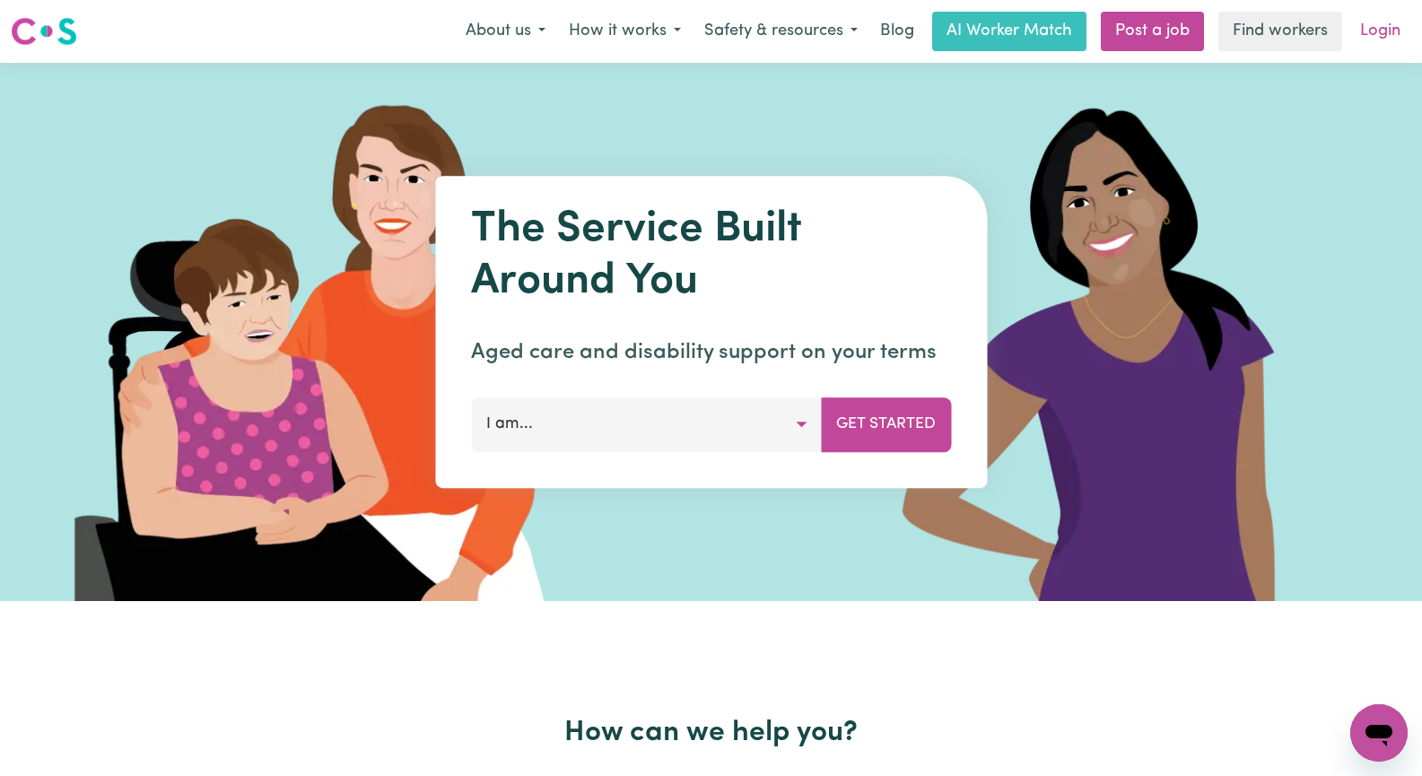
click at [1383, 31] on link "Login" at bounding box center [1381, 31] width 62 height 39
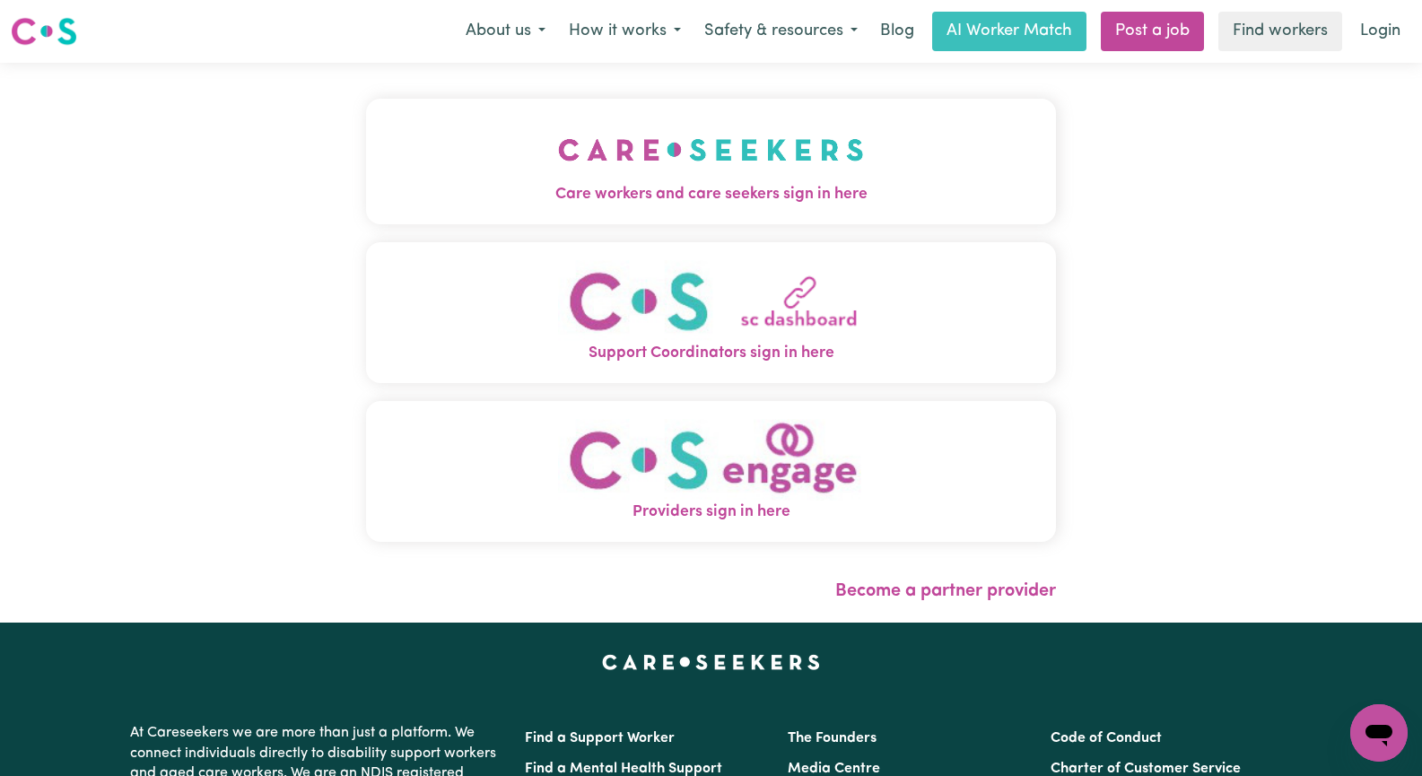
click at [735, 181] on img "Care workers and care seekers sign in here" at bounding box center [711, 150] width 306 height 66
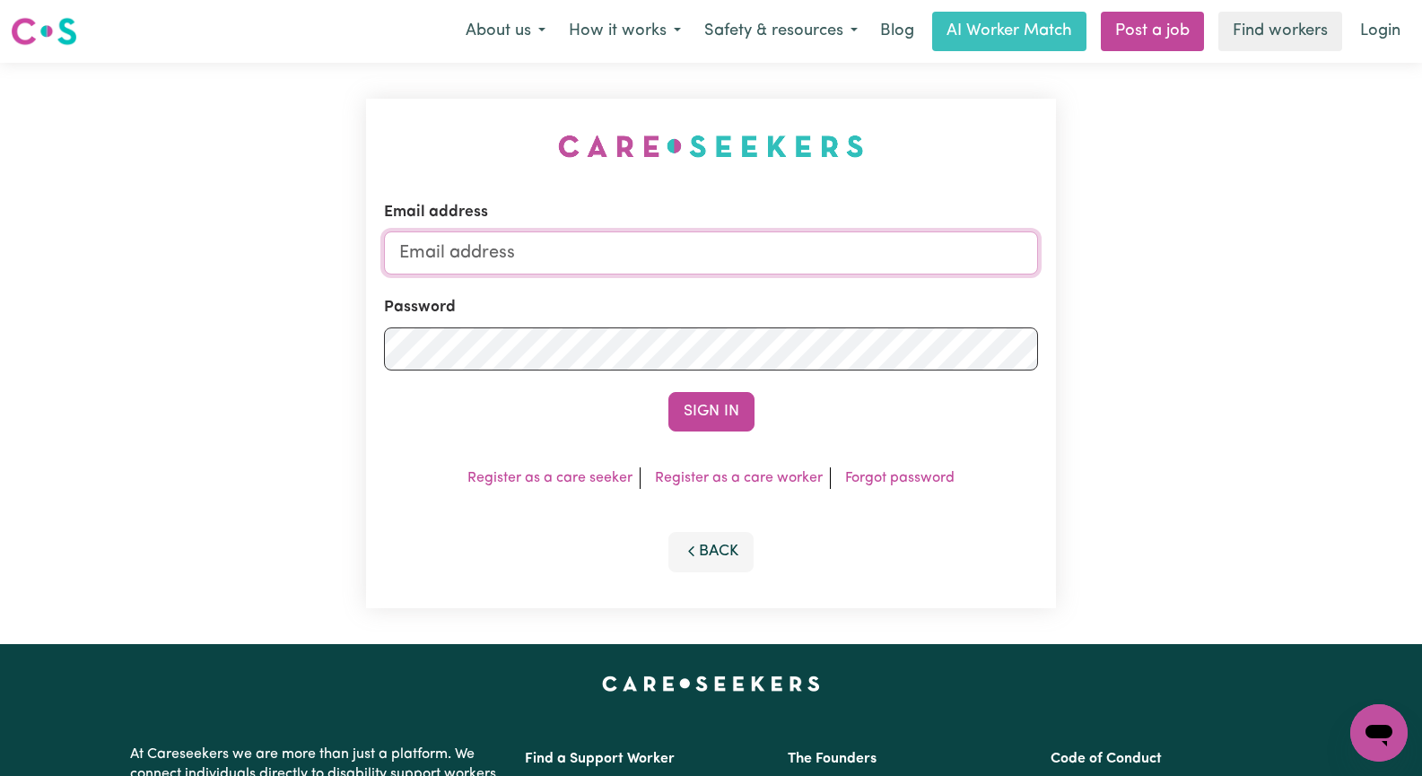
click at [590, 249] on input "Email address" at bounding box center [711, 253] width 654 height 43
type input "[EMAIL_ADDRESS][DOMAIN_NAME]"
click at [706, 405] on button "Sign In" at bounding box center [712, 411] width 86 height 39
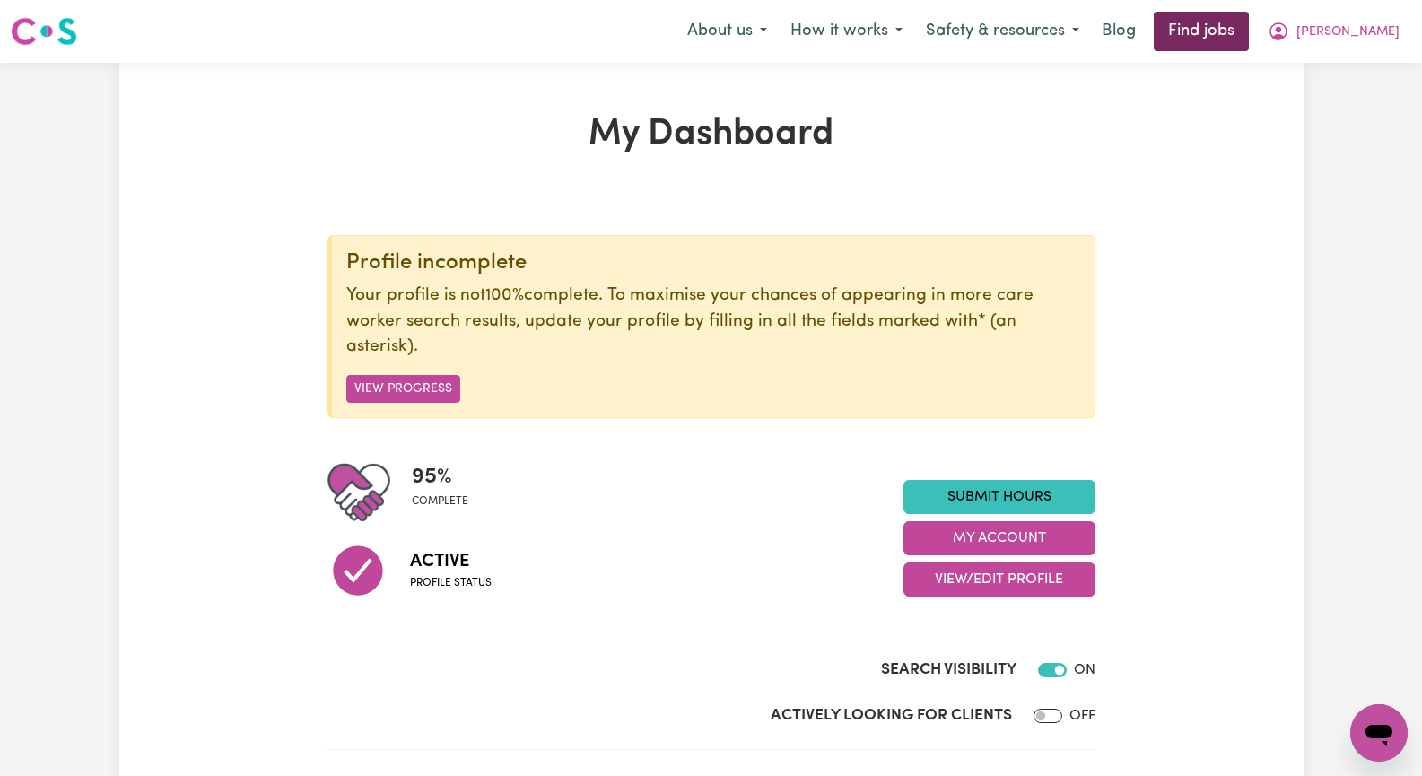
click at [1249, 26] on link "Find jobs" at bounding box center [1201, 31] width 95 height 39
